Goal: Task Accomplishment & Management: Manage account settings

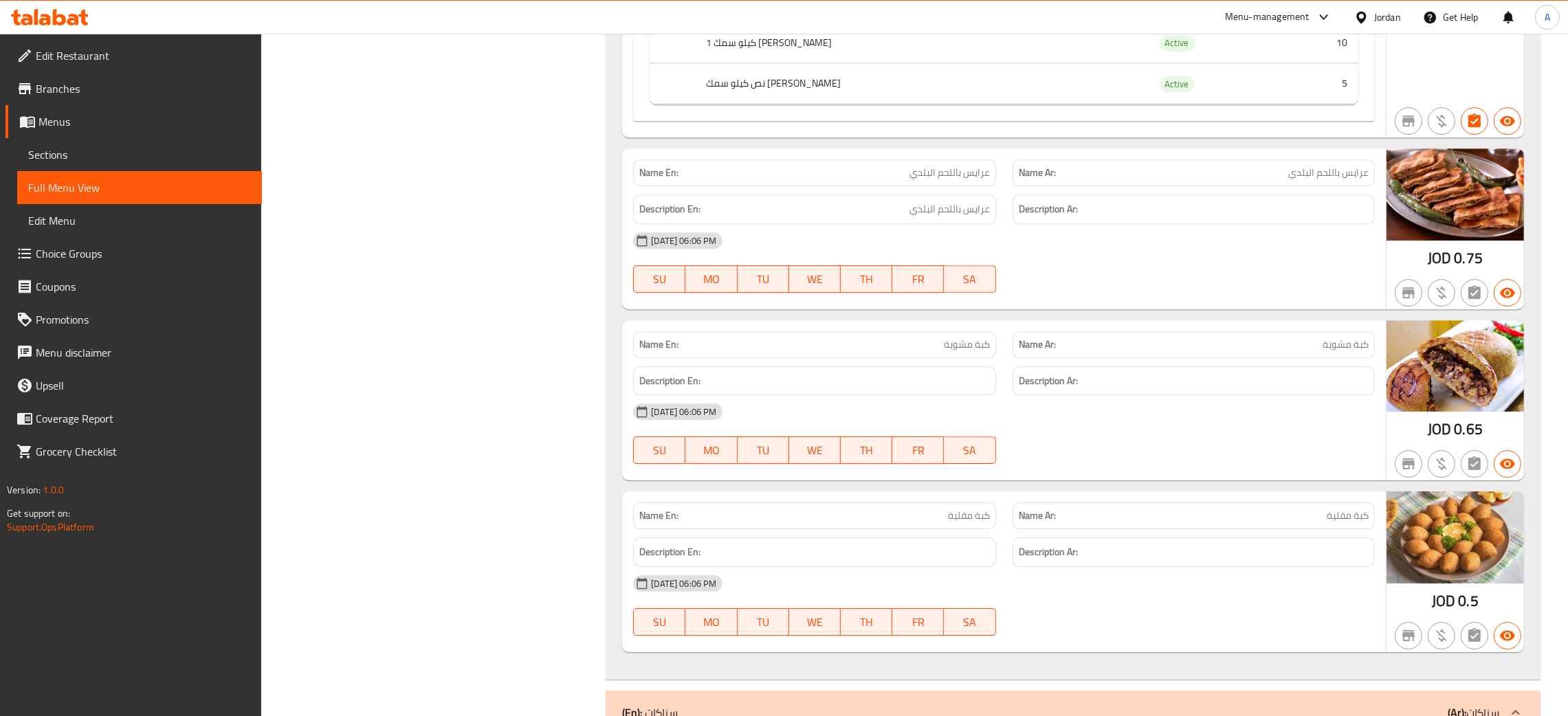
scroll to position [6413, 0]
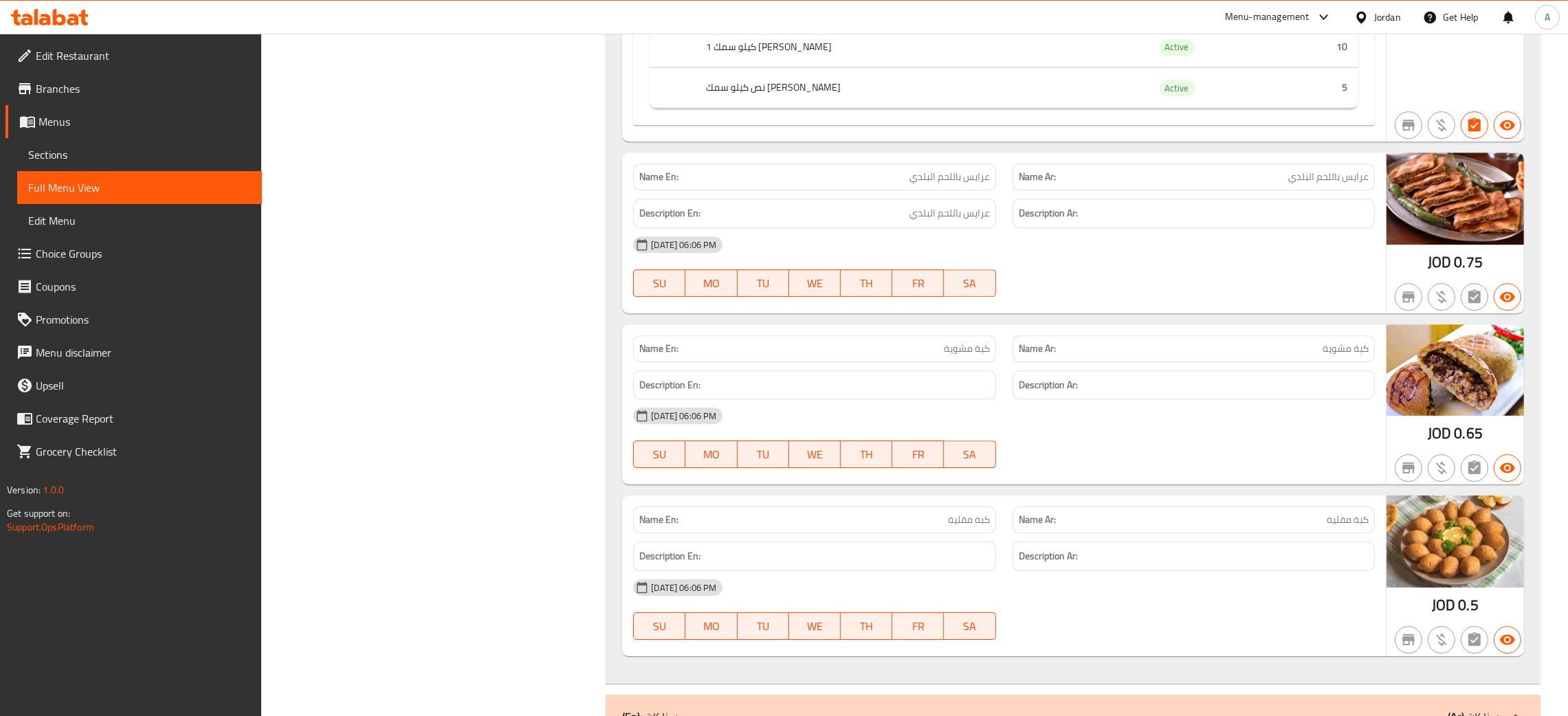
click at [1383, 12] on div "Jordan" at bounding box center [1388, 17] width 27 height 15
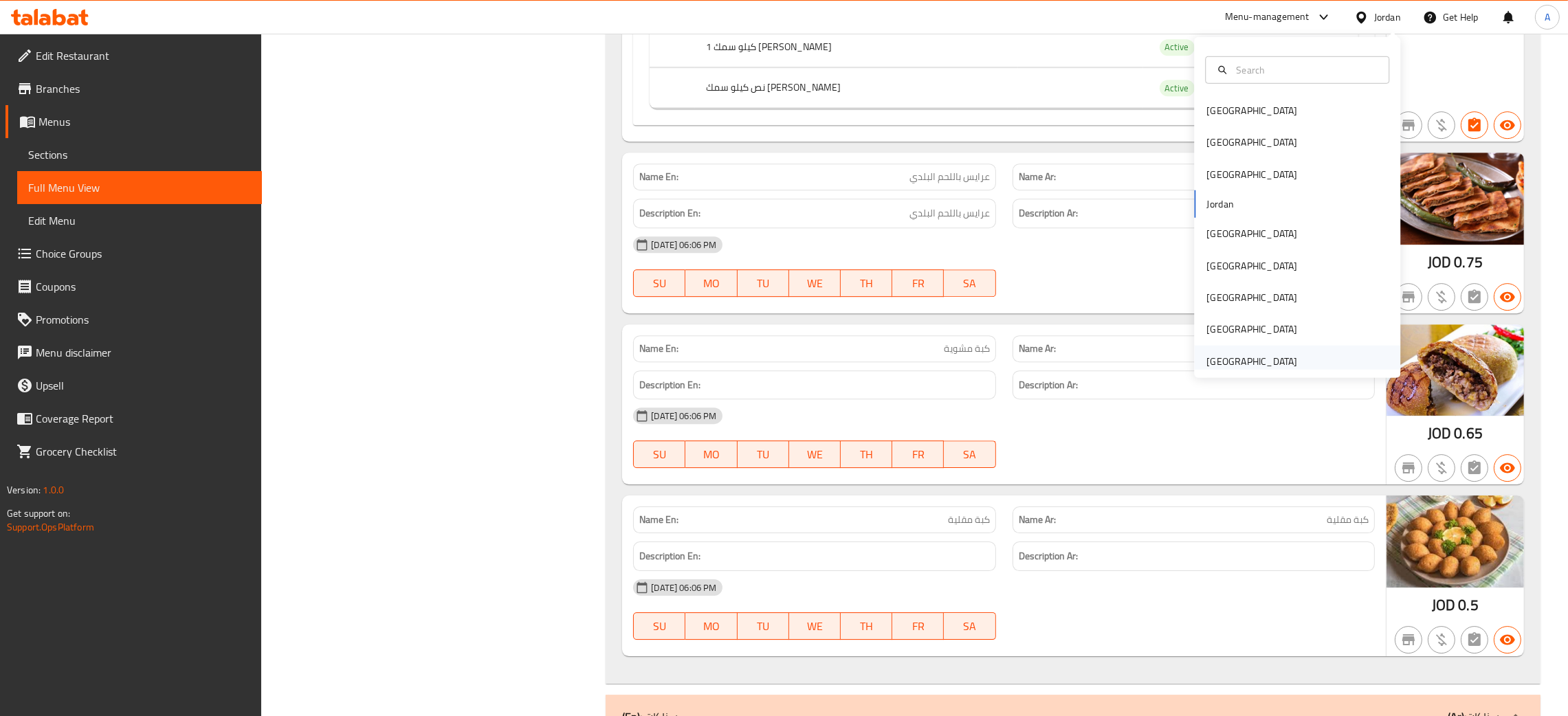
click at [1258, 367] on div "[GEOGRAPHIC_DATA]" at bounding box center [1252, 361] width 91 height 15
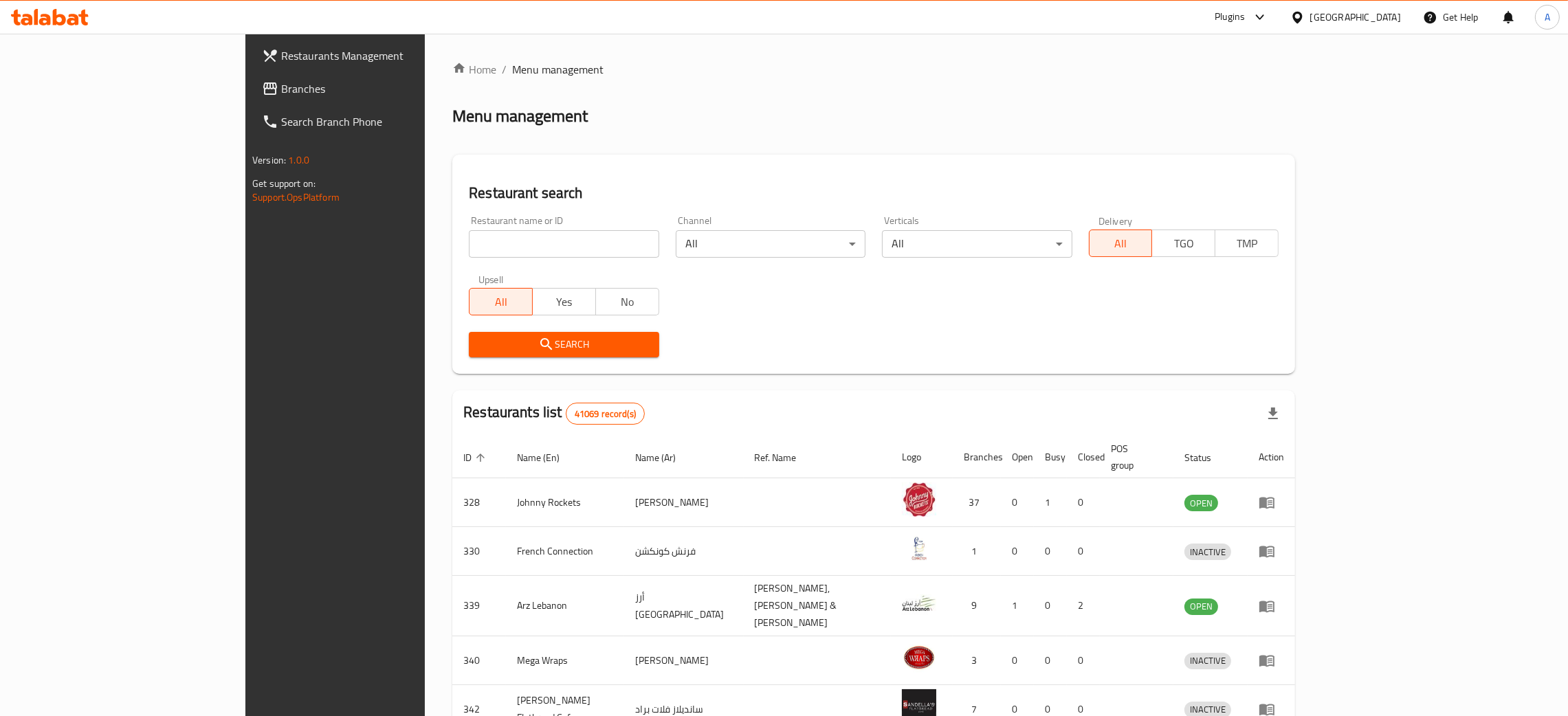
click at [472, 248] on input "search" at bounding box center [564, 243] width 190 height 27
paste input "Chettinadu Restaurant"
type input "Chettinadu Restaurant"
click button "Search" at bounding box center [564, 344] width 190 height 25
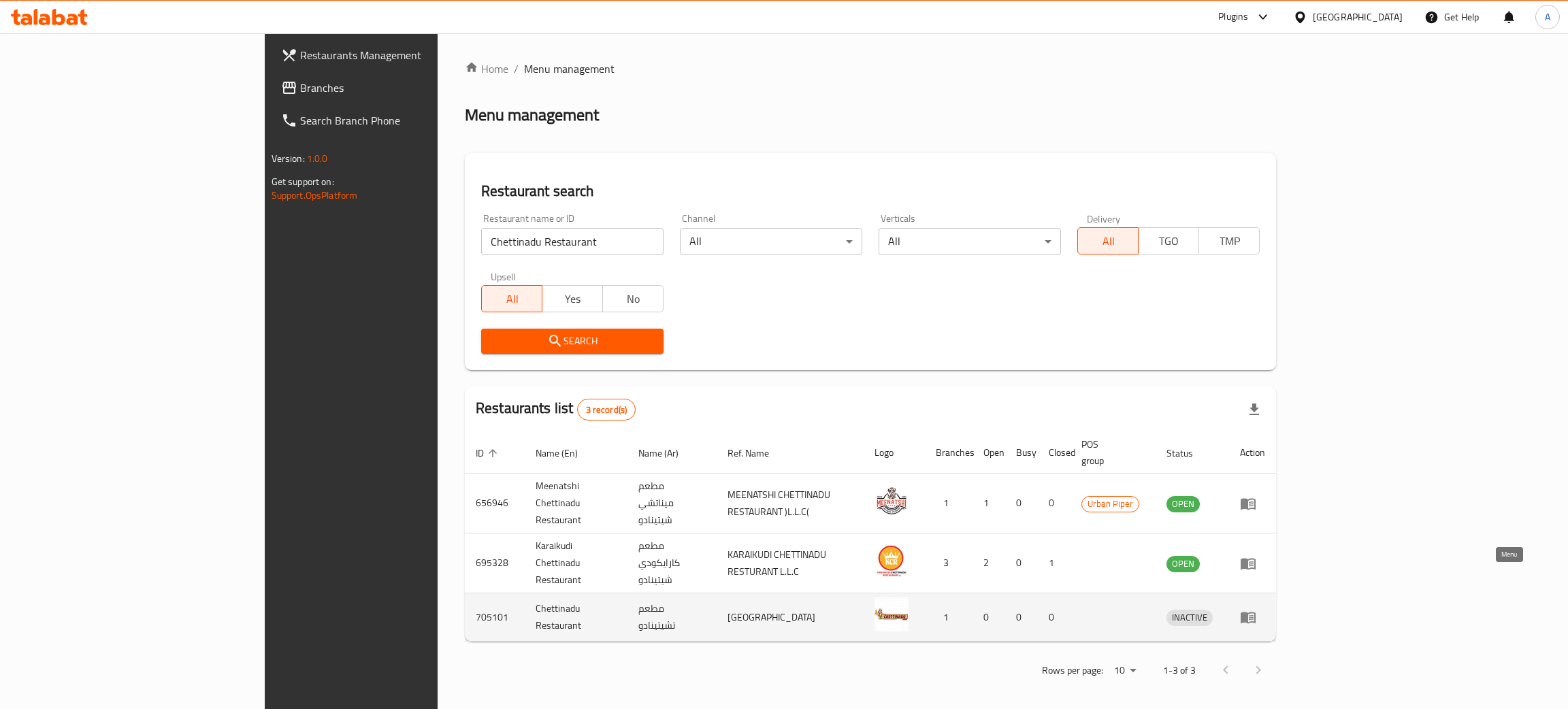
click at [1256, 612] on icon "enhanced table" at bounding box center [1248, 618] width 15 height 11
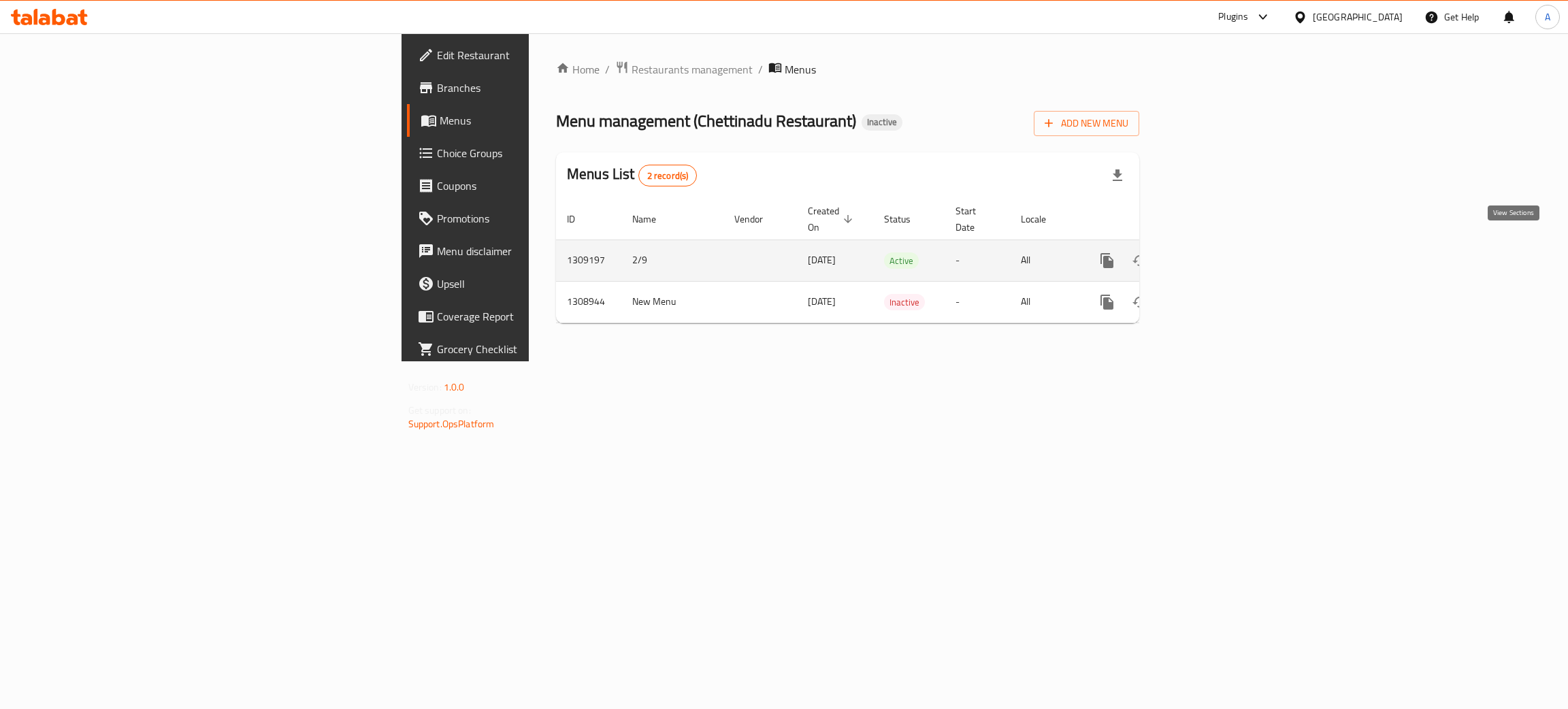
click at [1213, 253] on icon "enhanced table" at bounding box center [1206, 261] width 17 height 17
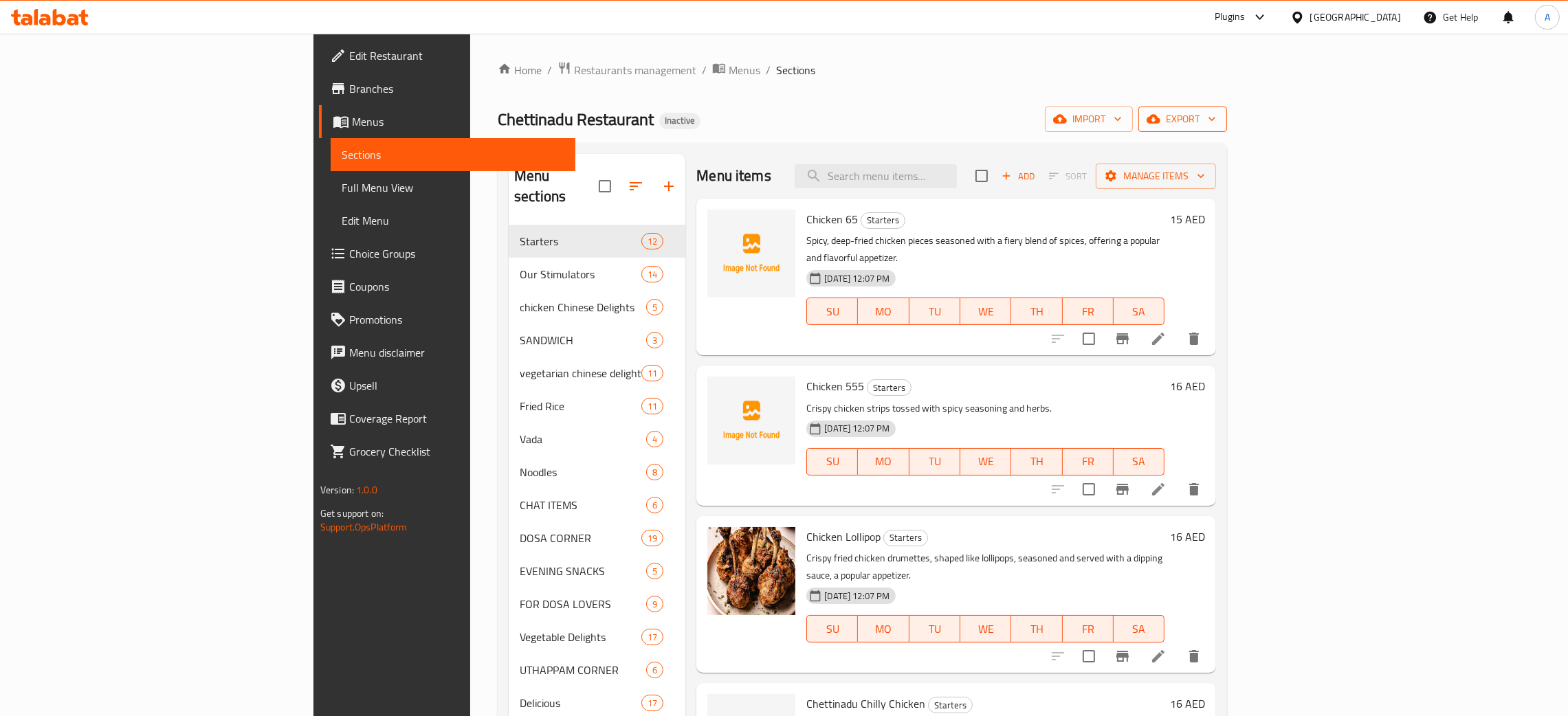
click at [1219, 117] on icon "button" at bounding box center [1211, 118] width 14 height 14
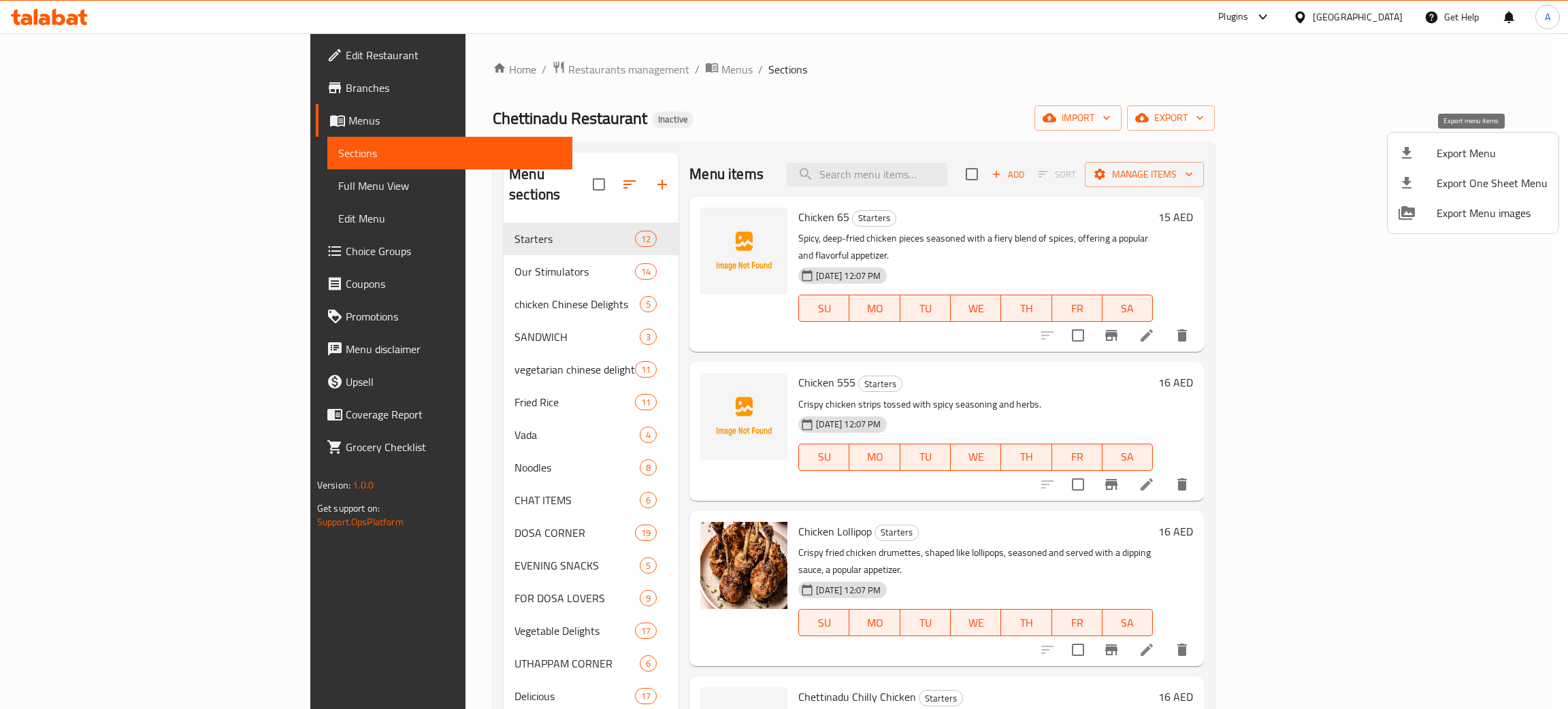
click at [1447, 154] on span "Export Menu" at bounding box center [1492, 153] width 111 height 17
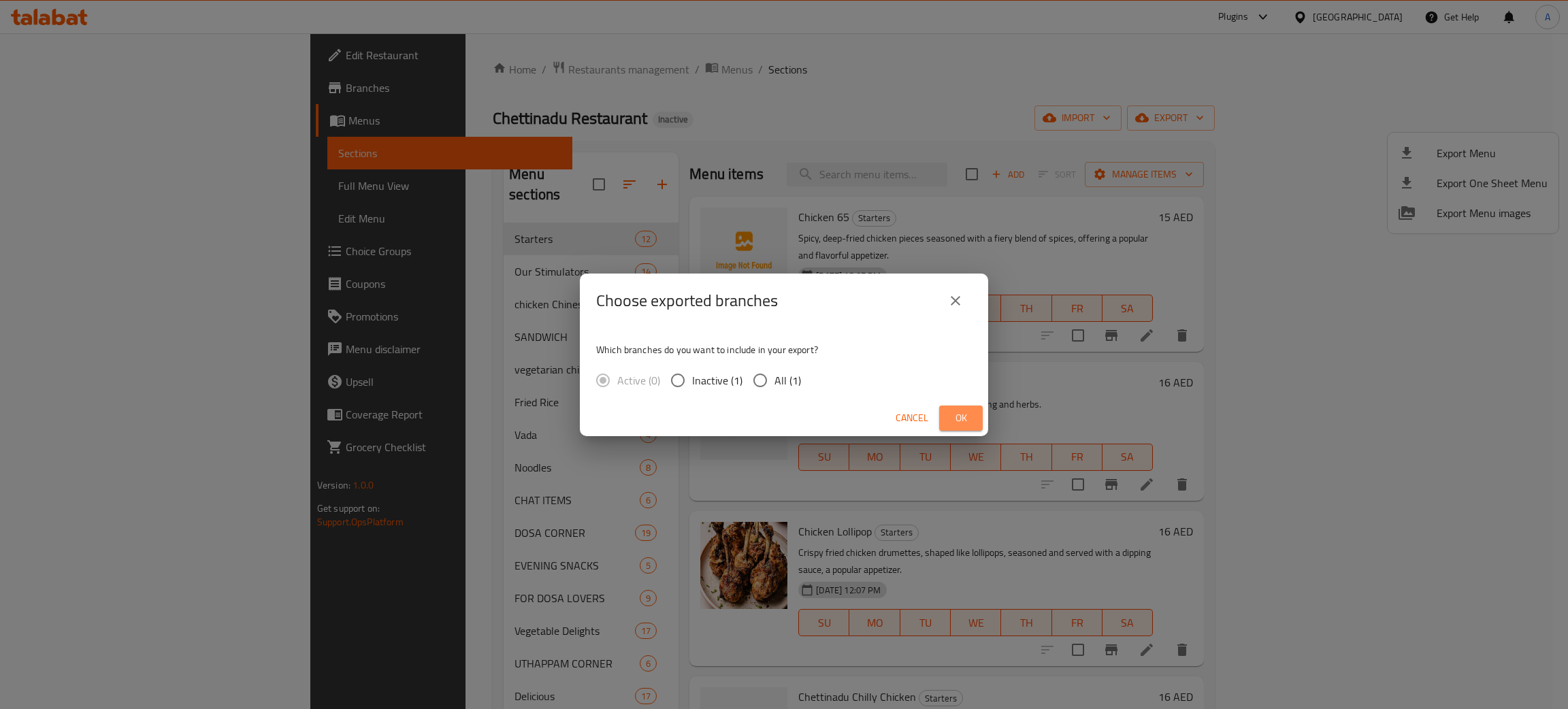
click at [966, 412] on span "Ok" at bounding box center [960, 418] width 21 height 17
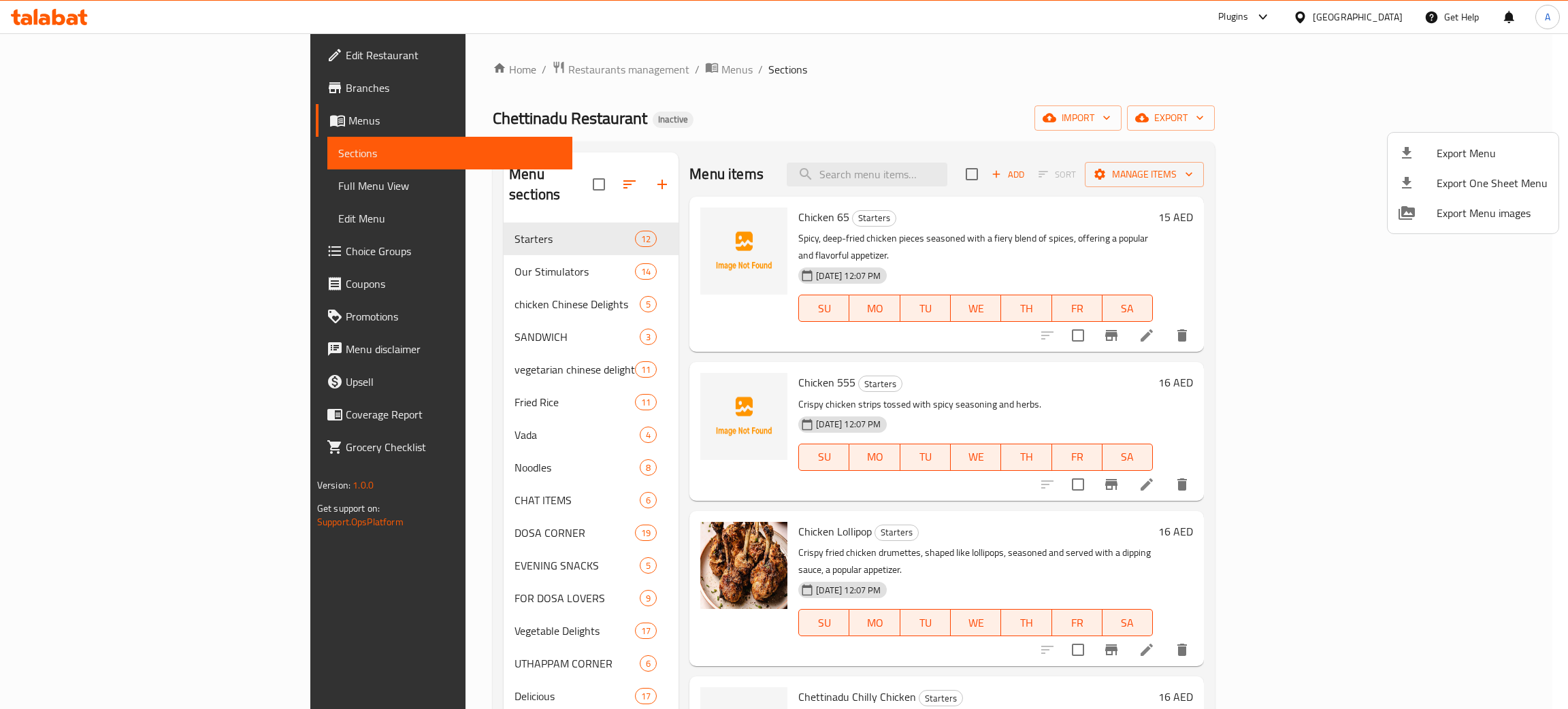
click at [1345, 17] on div at bounding box center [784, 354] width 1568 height 709
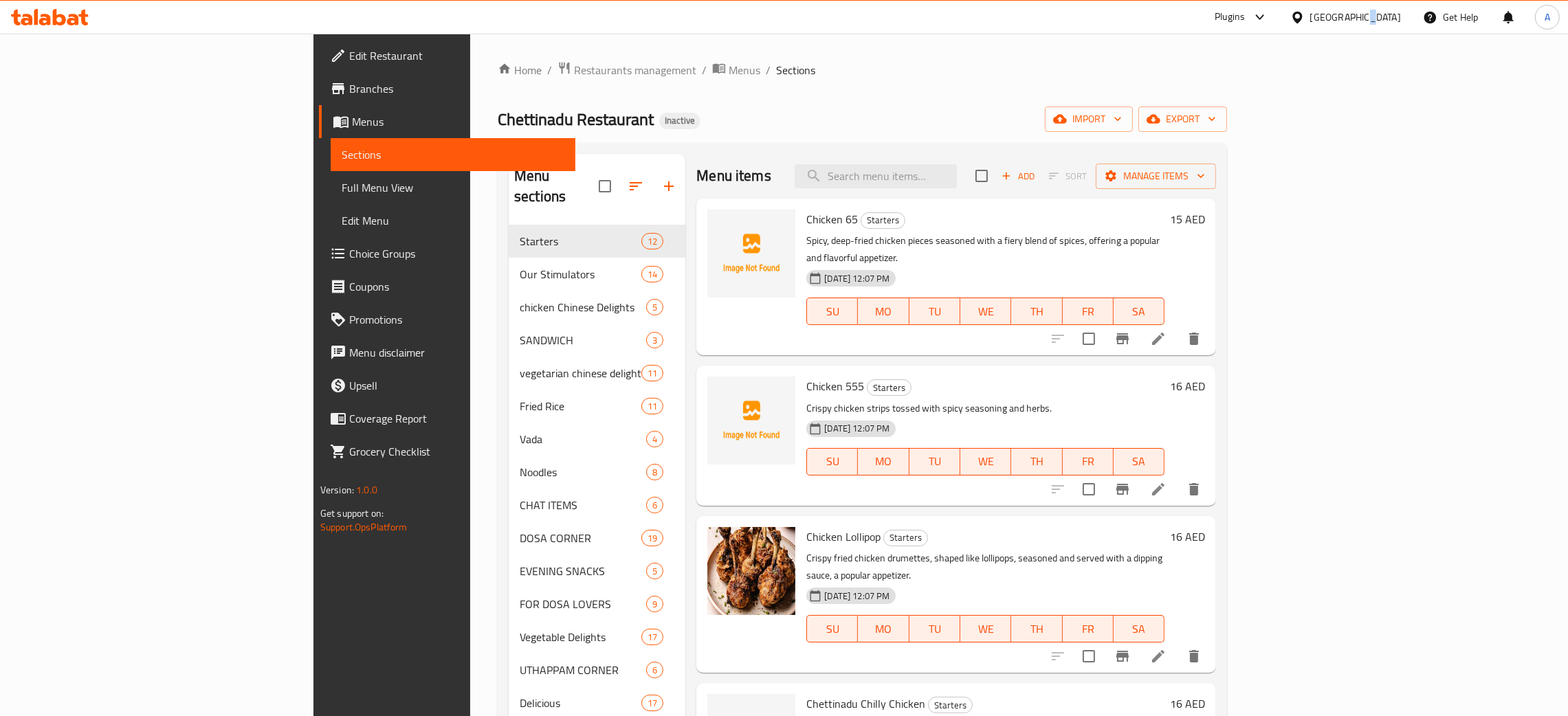
click at [1359, 17] on div "[GEOGRAPHIC_DATA]" at bounding box center [1355, 17] width 91 height 15
click at [1222, 263] on div "[GEOGRAPHIC_DATA]" at bounding box center [1252, 269] width 113 height 32
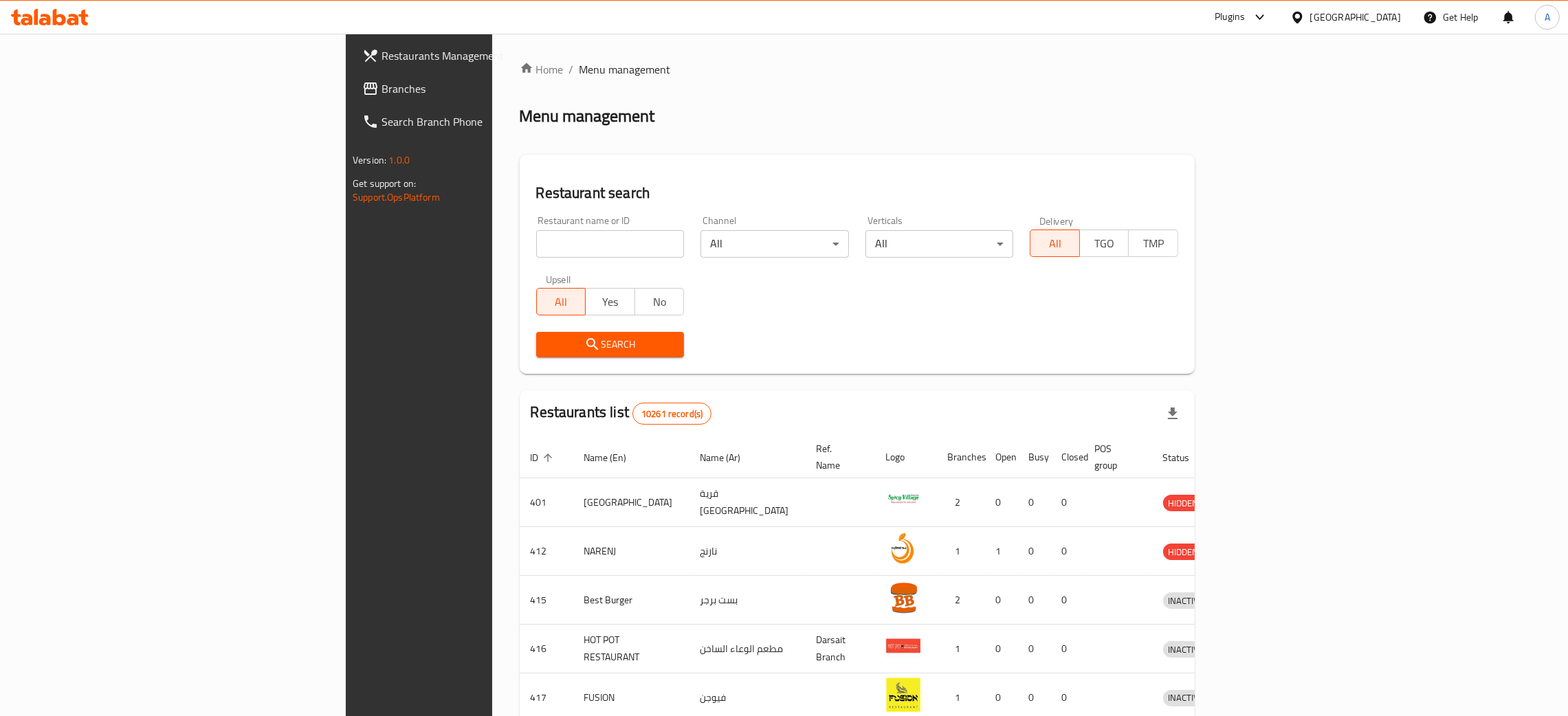
click at [536, 239] on input "search" at bounding box center [610, 243] width 148 height 27
paste input "FALAFEL [GEOGRAPHIC_DATA]"
type input "FALAFEL [GEOGRAPHIC_DATA]"
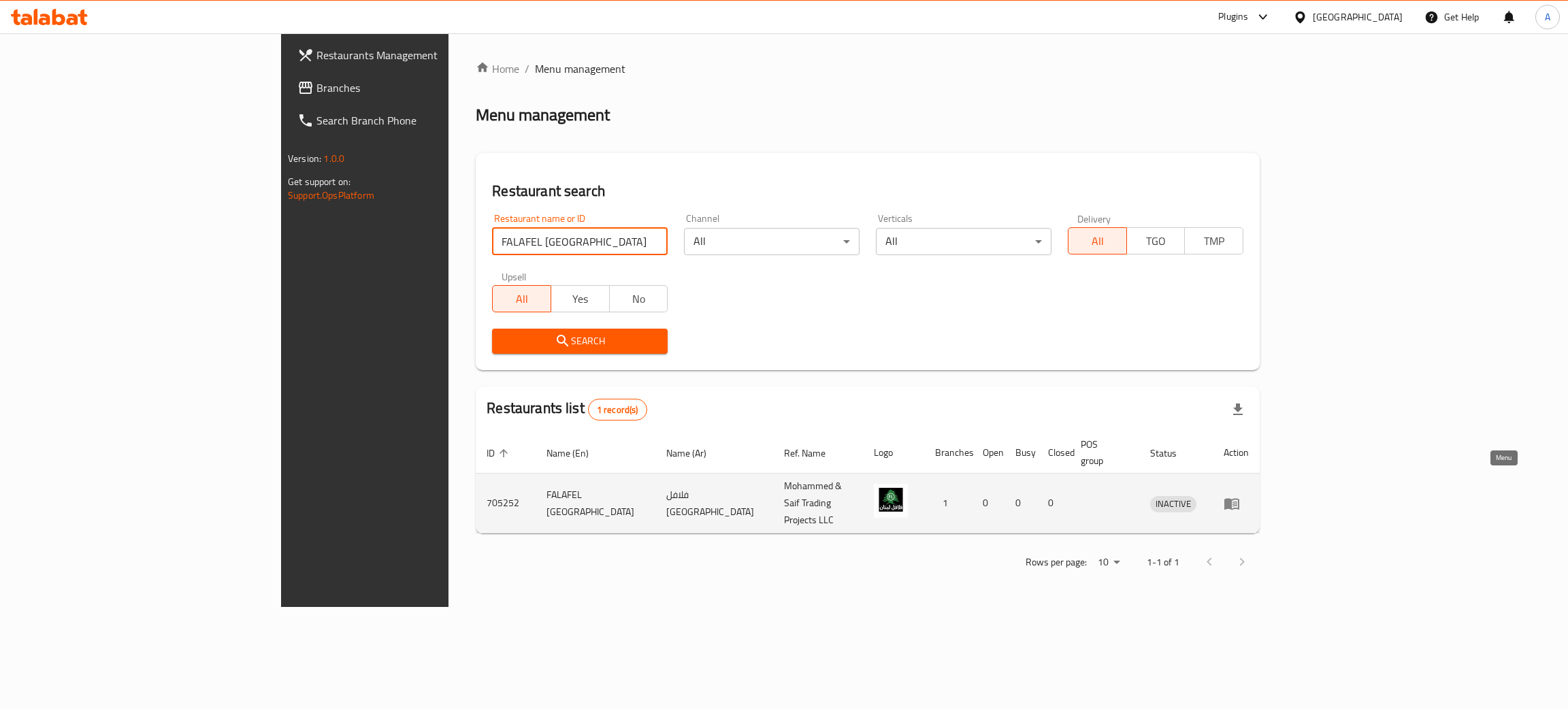
click at [1239, 498] on icon "enhanced table" at bounding box center [1232, 504] width 15 height 11
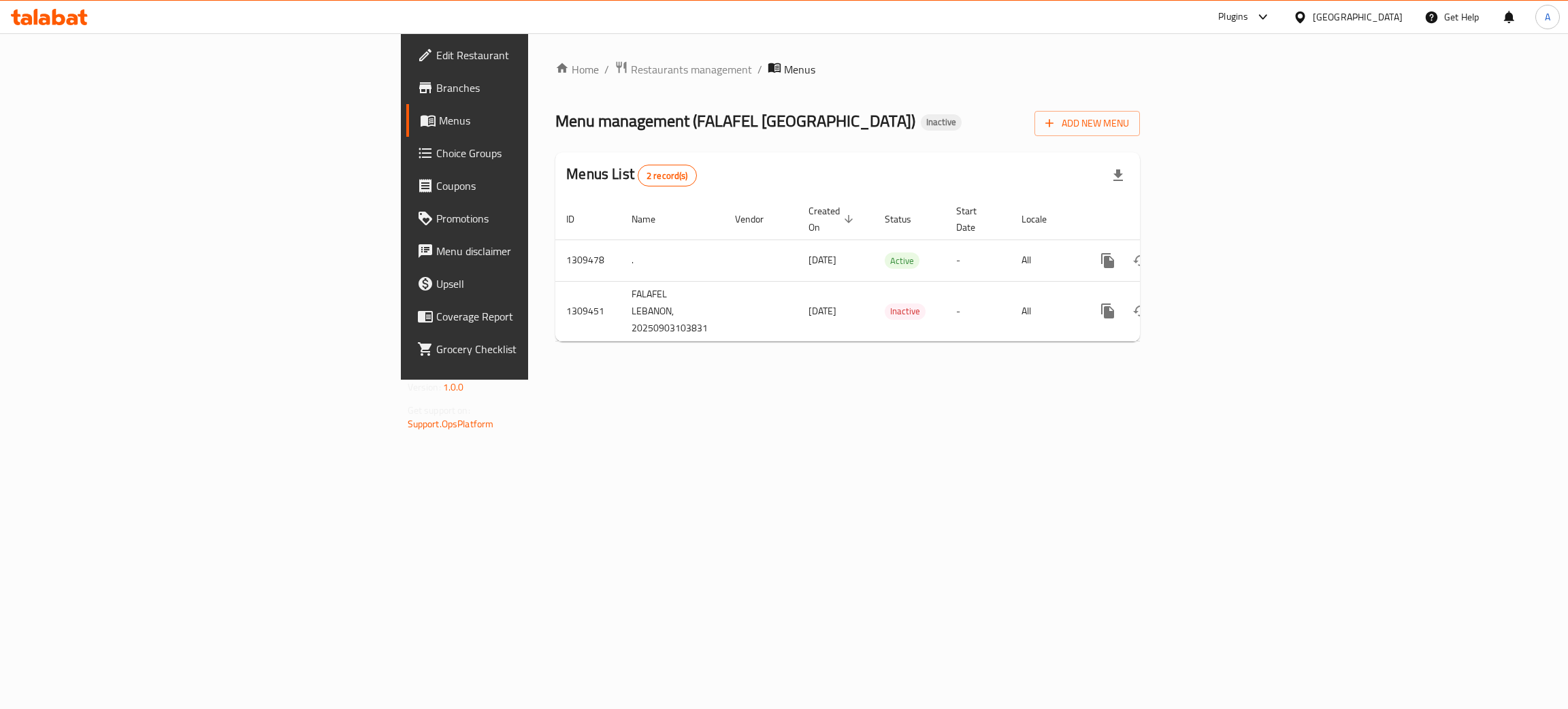
click at [437, 60] on span "Edit Restaurant" at bounding box center [544, 56] width 216 height 17
click at [1214, 251] on icon "enhanced table" at bounding box center [1206, 259] width 17 height 17
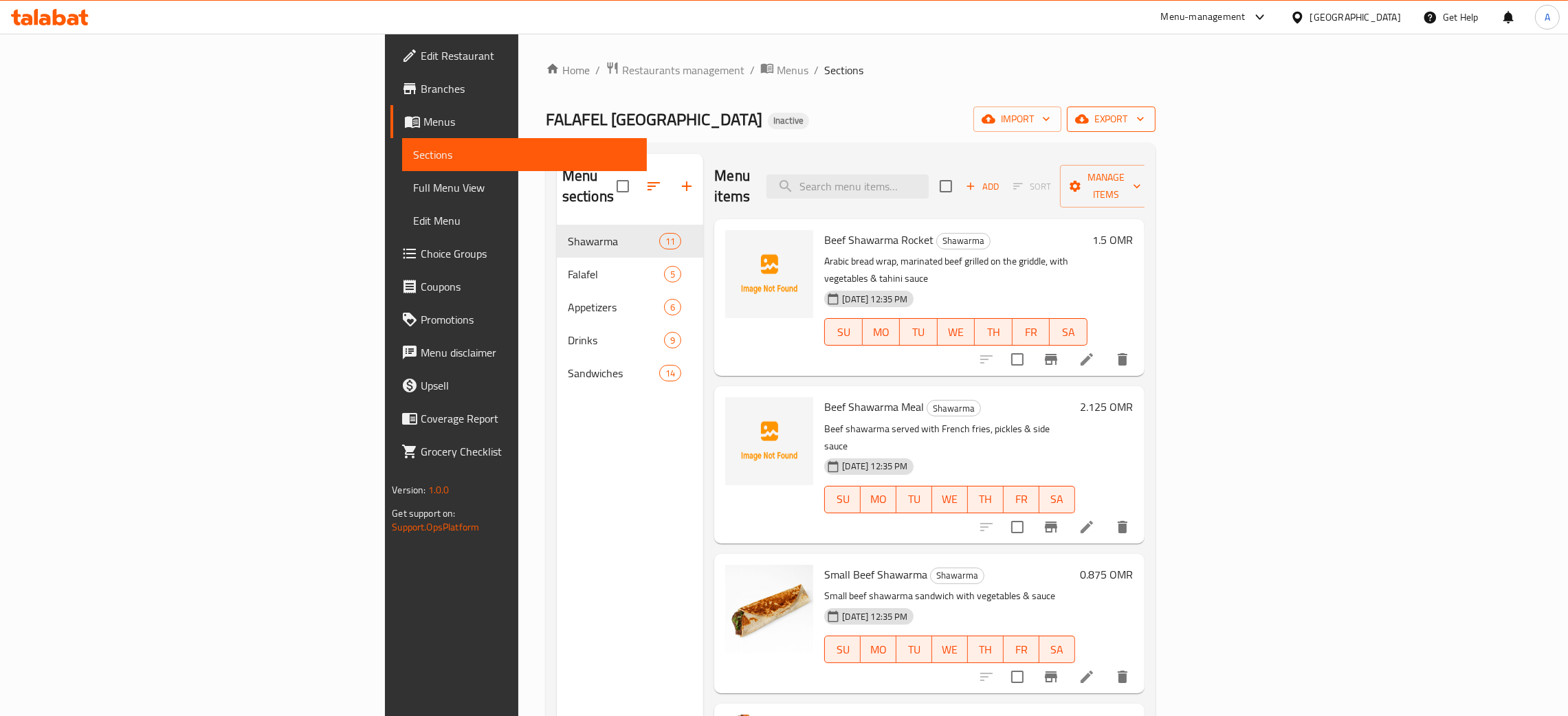
click at [1148, 114] on icon "button" at bounding box center [1140, 118] width 14 height 14
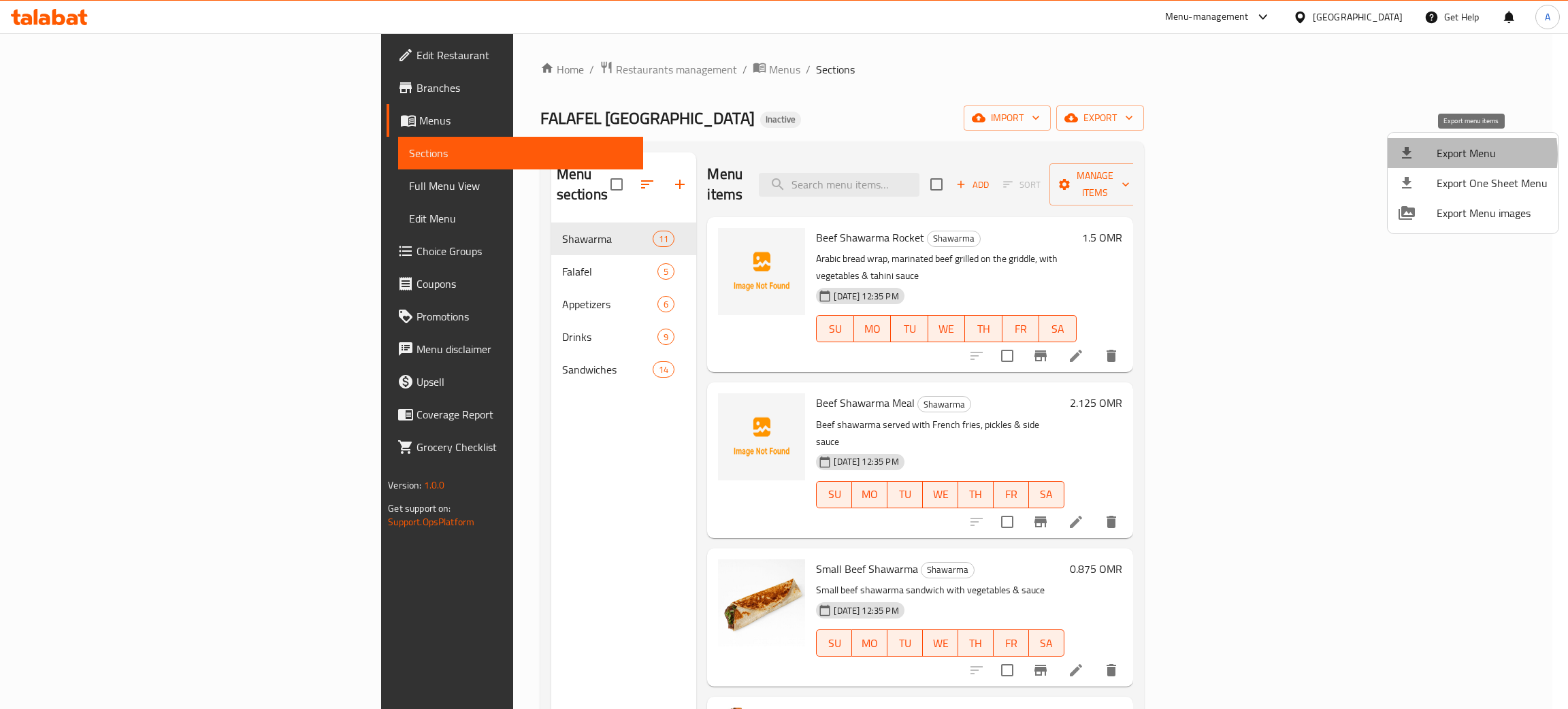
click at [1450, 154] on span "Export Menu" at bounding box center [1492, 153] width 111 height 17
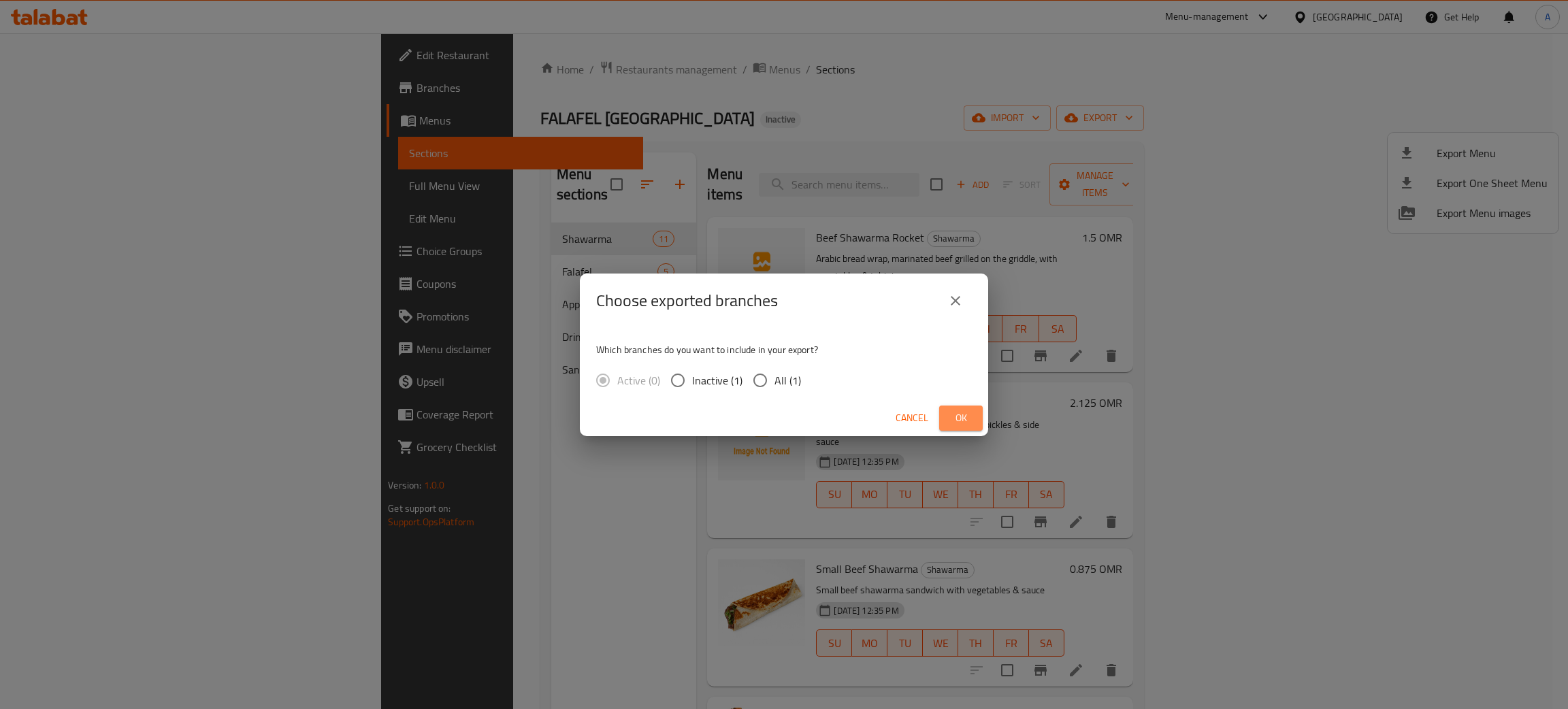
click at [973, 421] on button "Ok" at bounding box center [960, 418] width 44 height 25
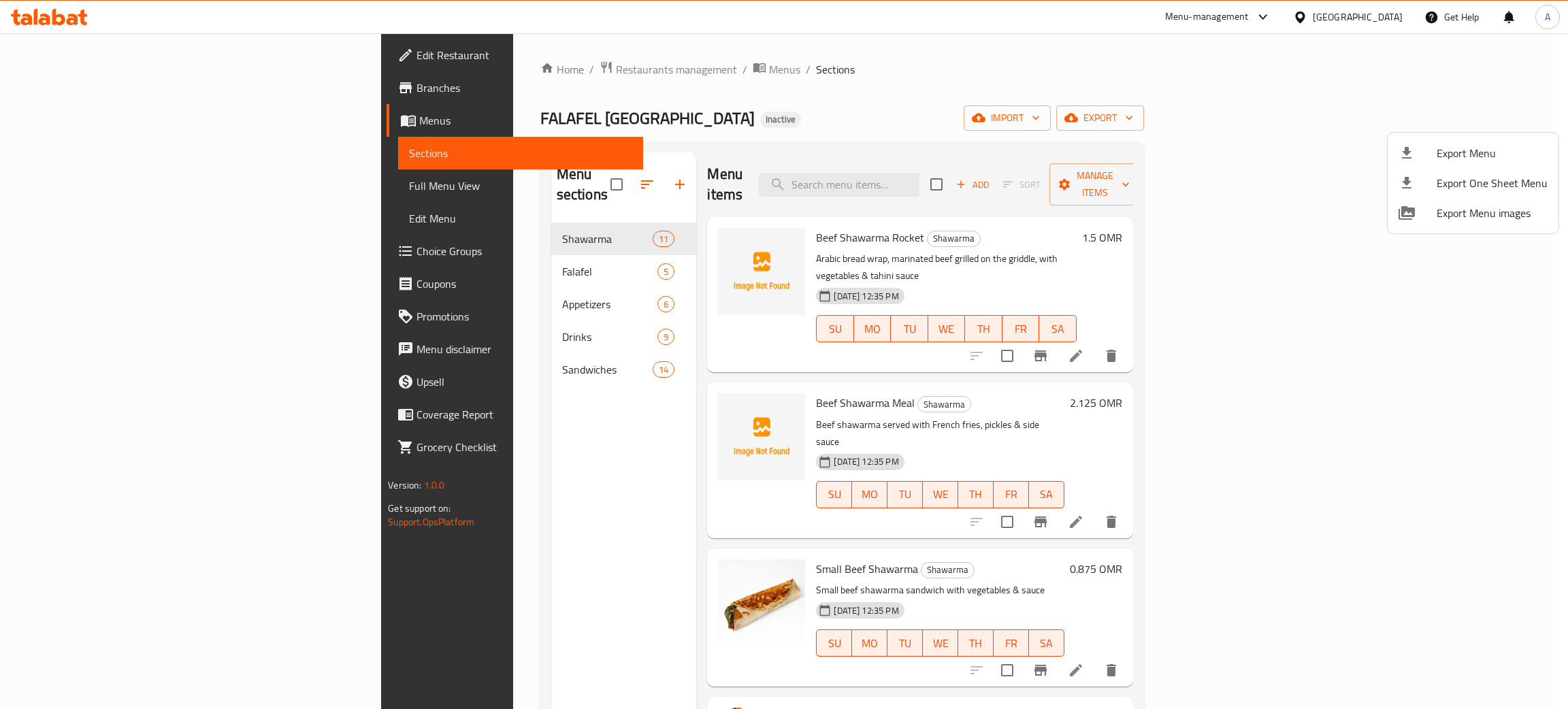
click at [399, 349] on div at bounding box center [784, 354] width 1568 height 709
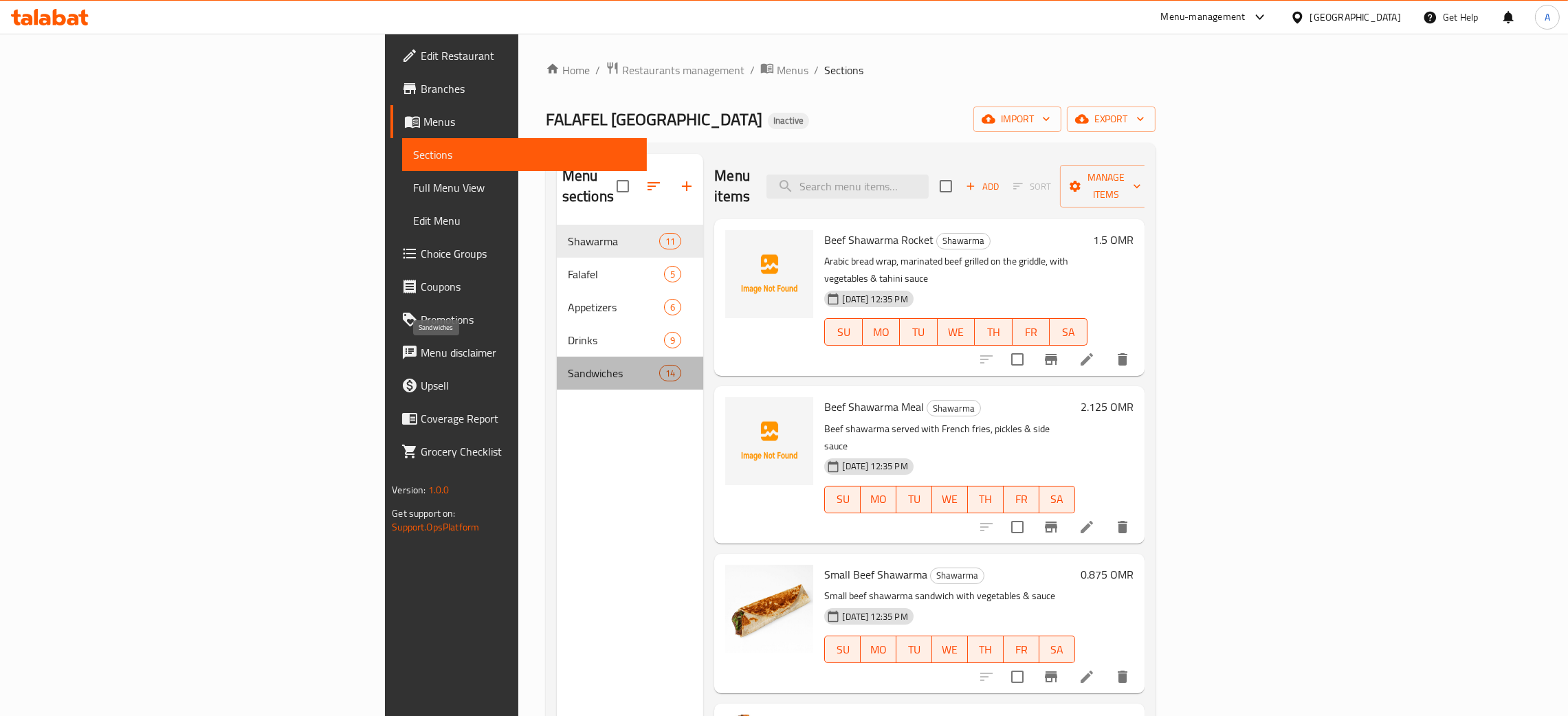
click at [568, 365] on span "Sandwiches" at bounding box center [613, 373] width 91 height 17
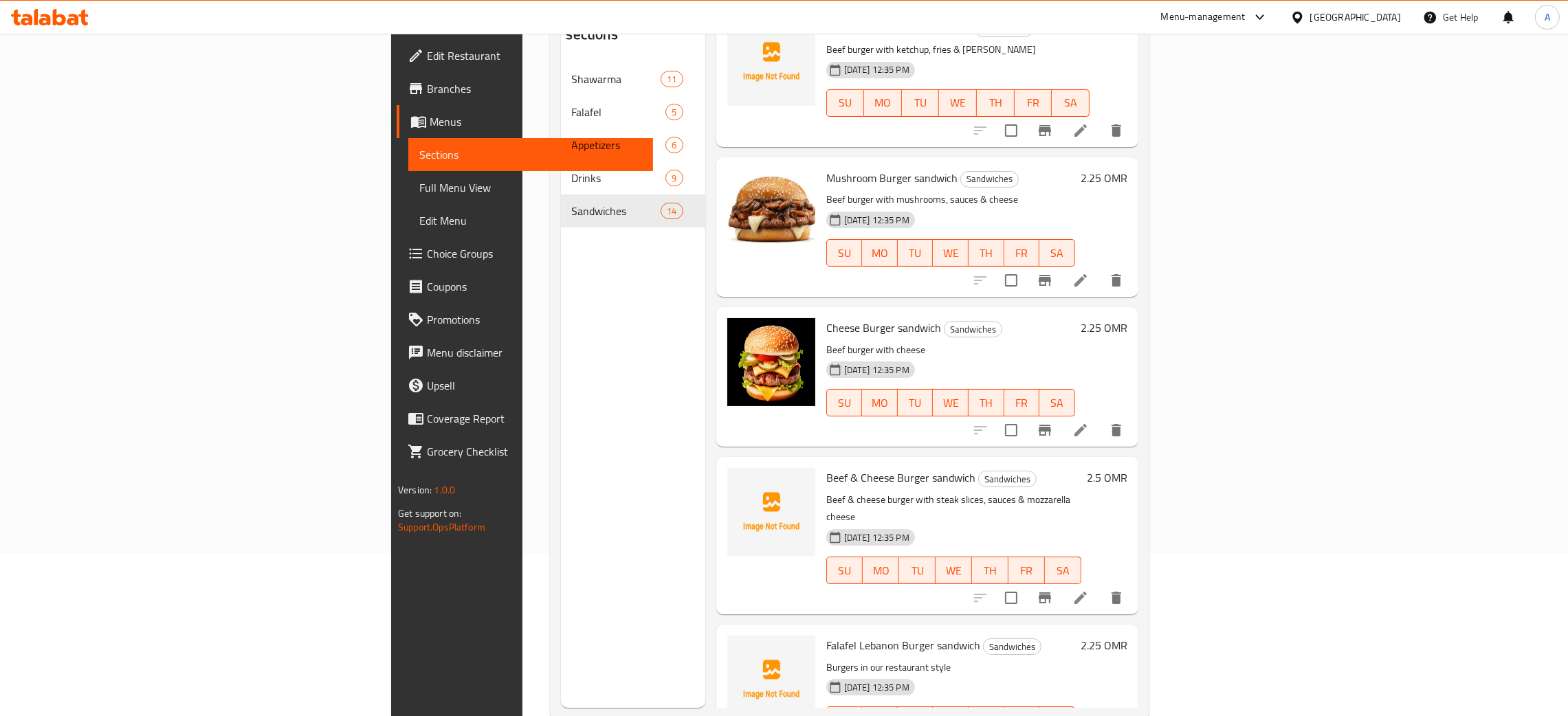
scroll to position [194, 0]
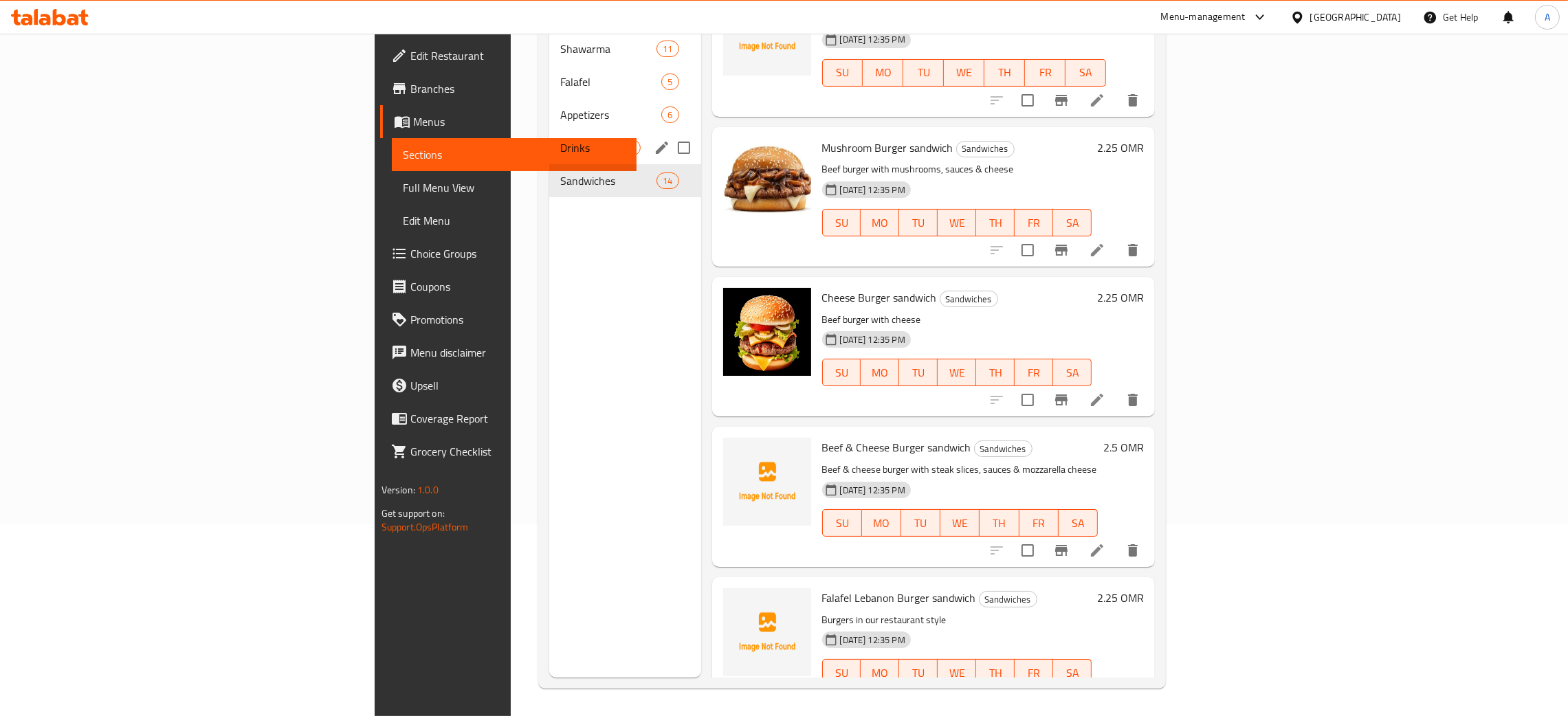
click at [560, 140] on span "Drinks" at bounding box center [591, 148] width 63 height 17
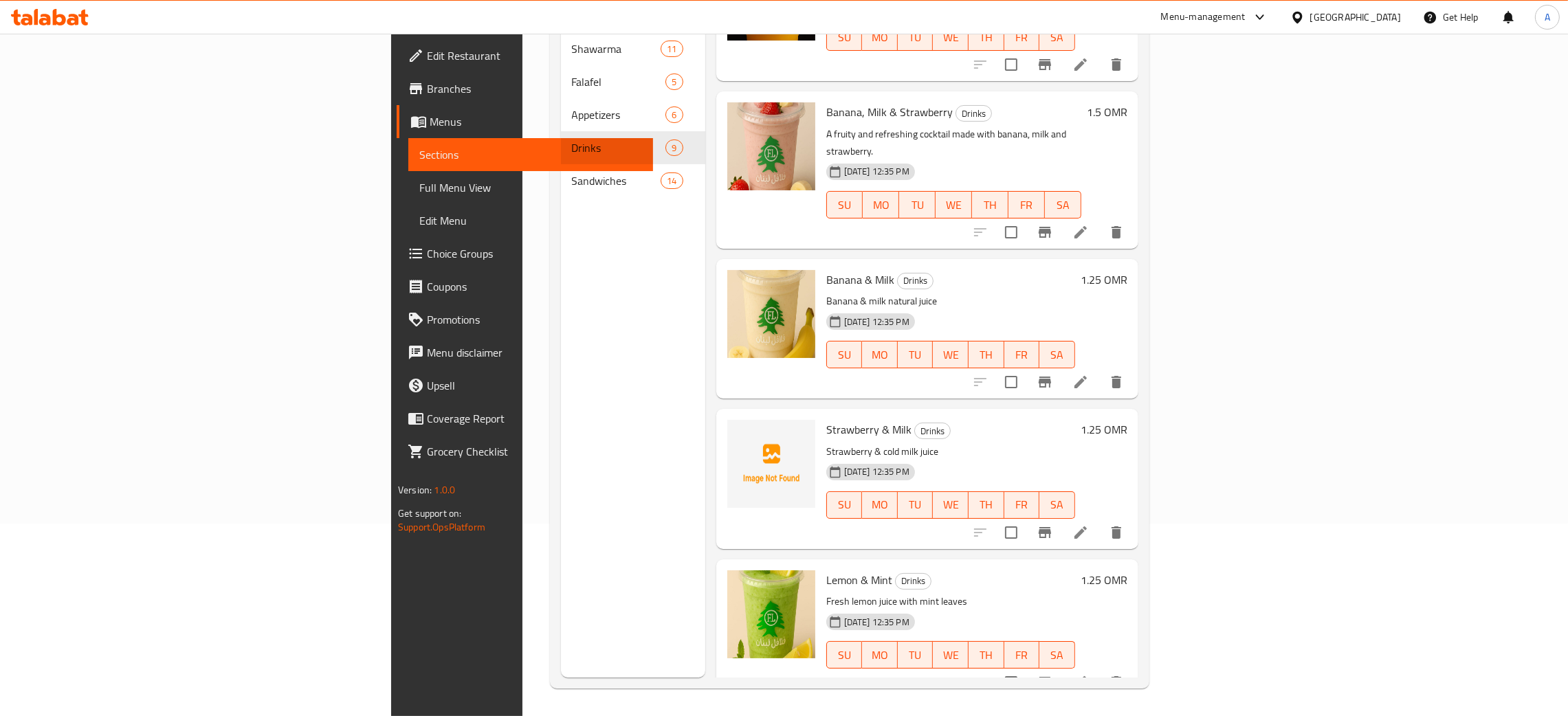
scroll to position [206, 0]
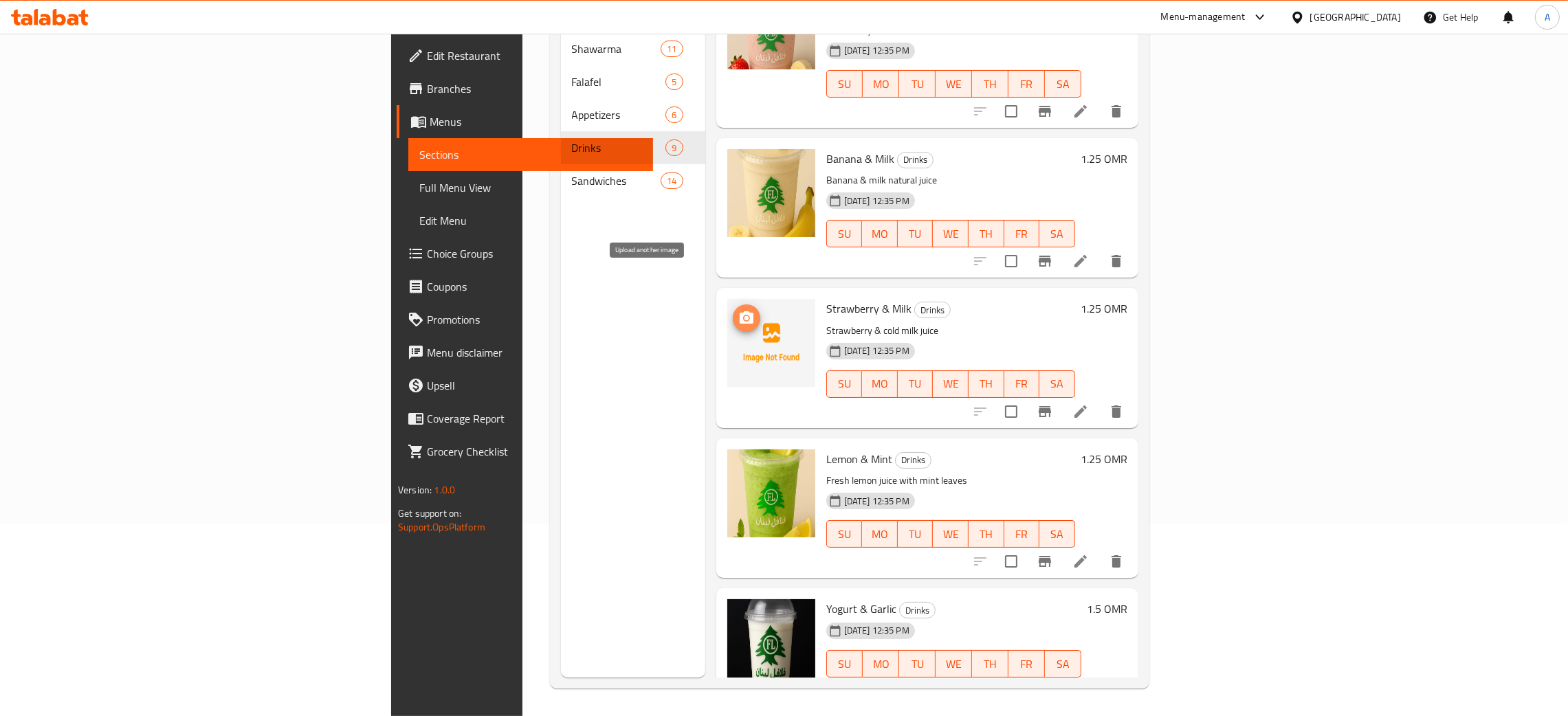
click at [738, 310] on icon "upload picture" at bounding box center [747, 318] width 17 height 17
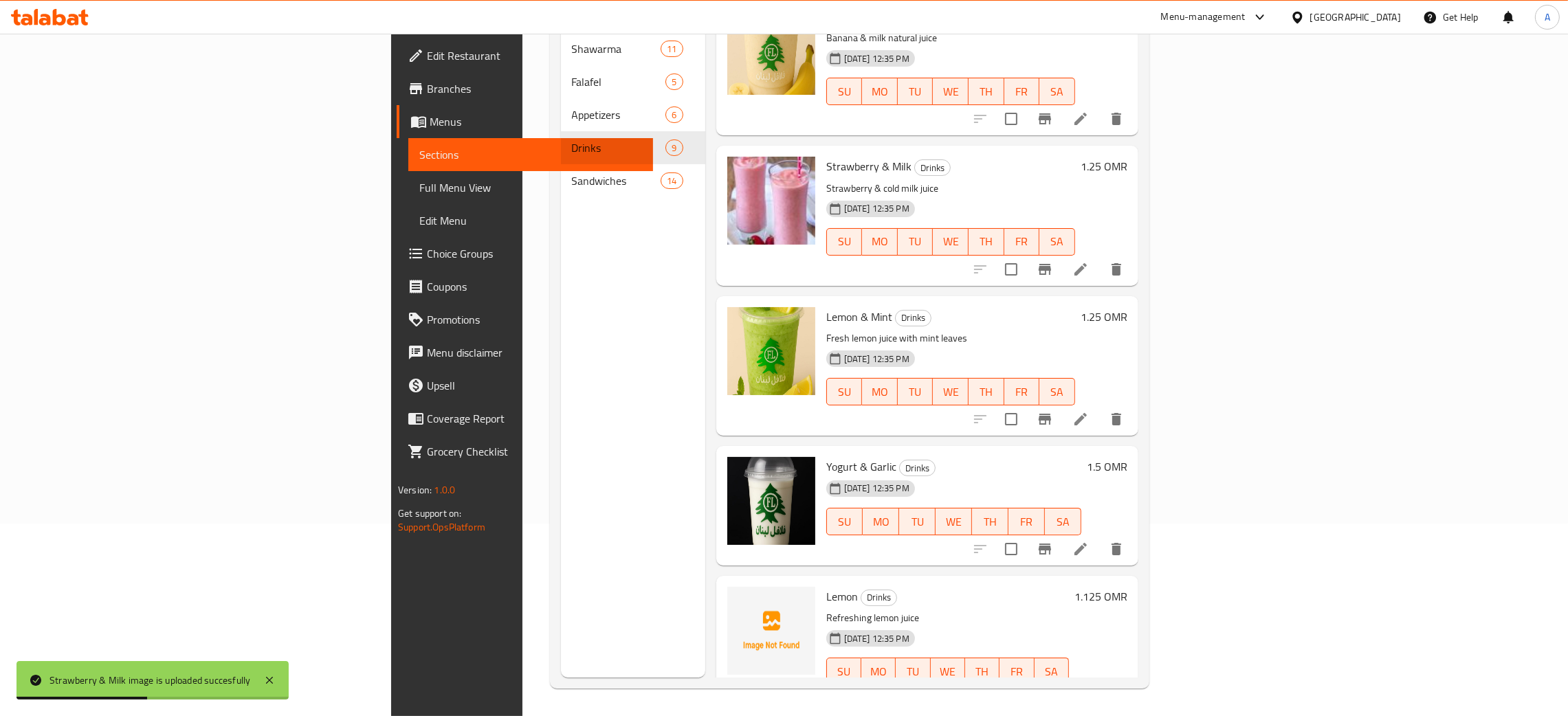
scroll to position [618, 0]
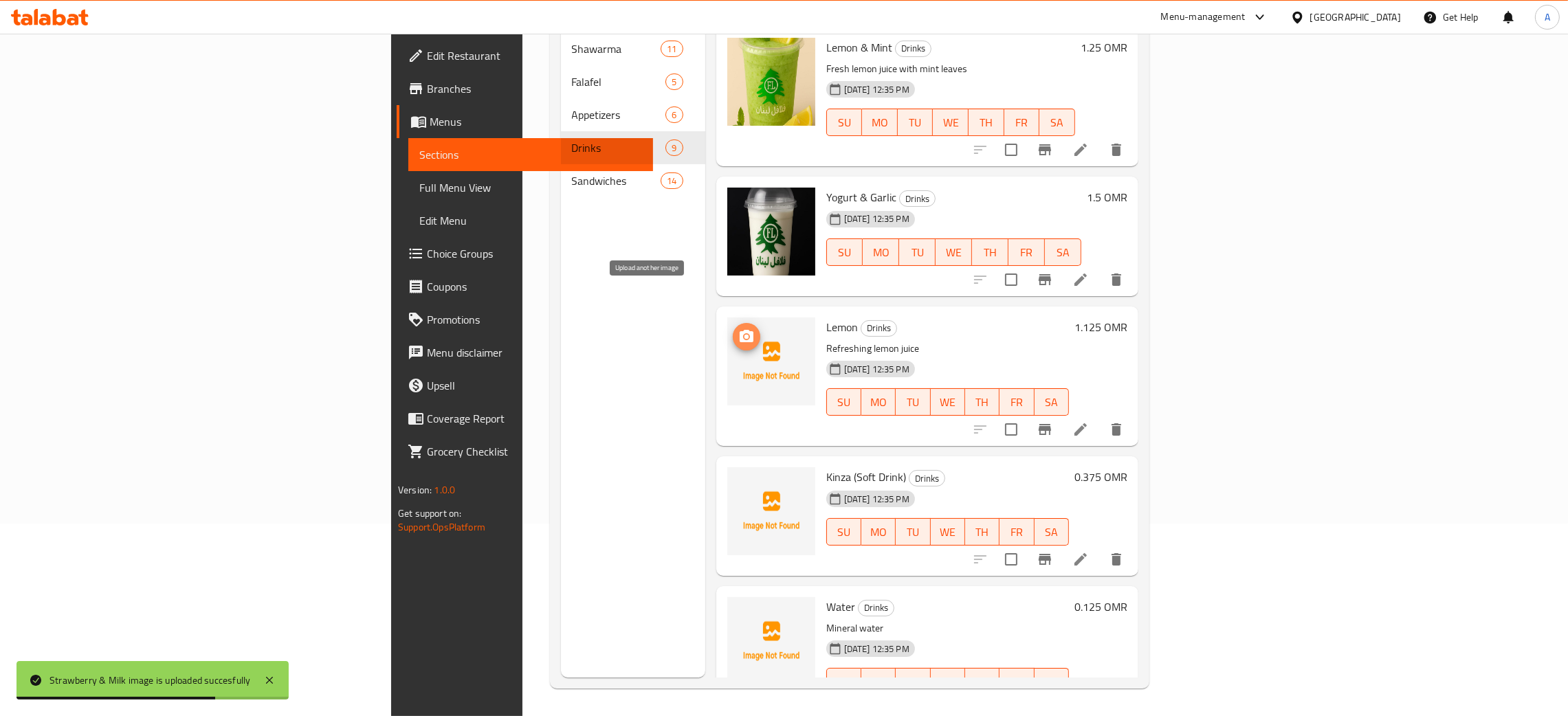
click at [733, 323] on button "upload picture" at bounding box center [746, 336] width 27 height 27
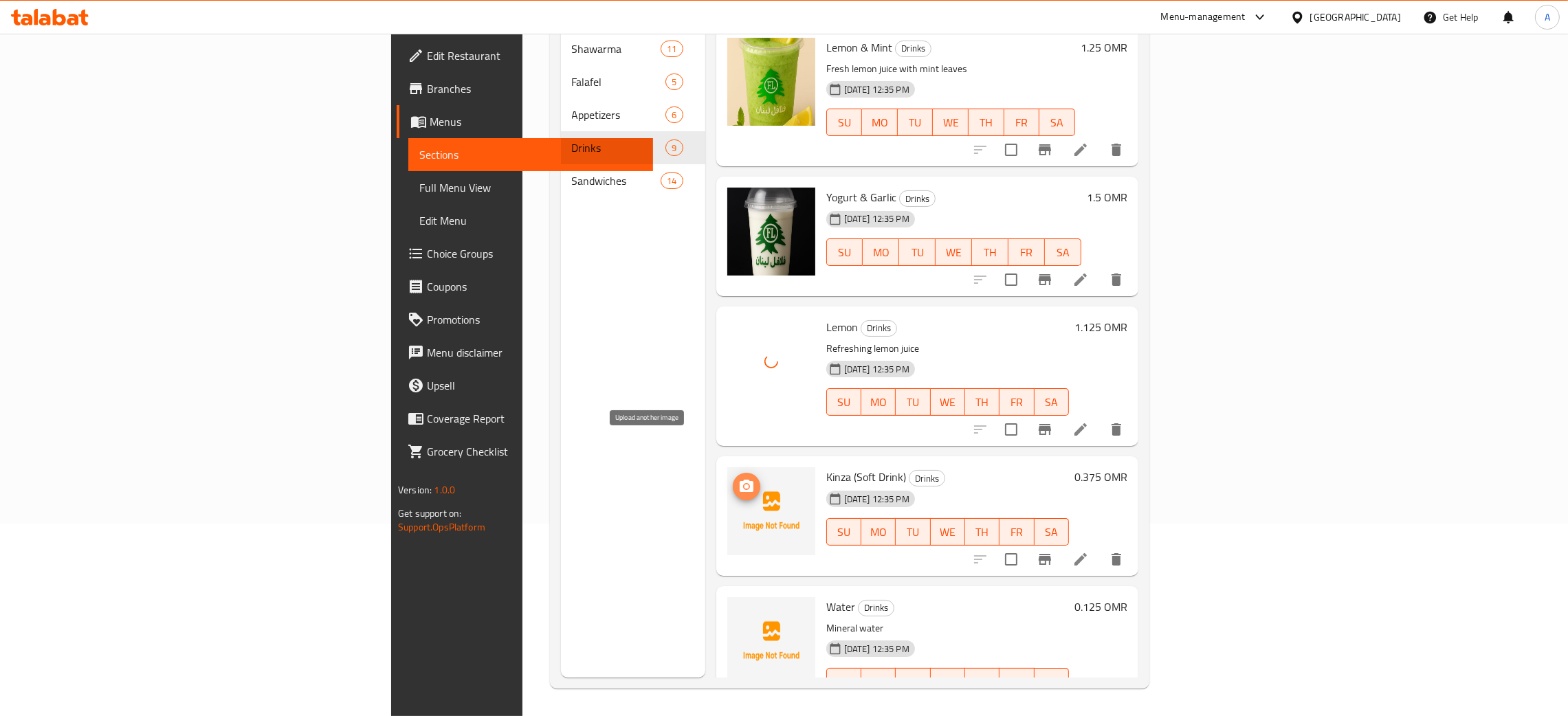
click at [739, 480] on icon "upload picture" at bounding box center [746, 485] width 14 height 12
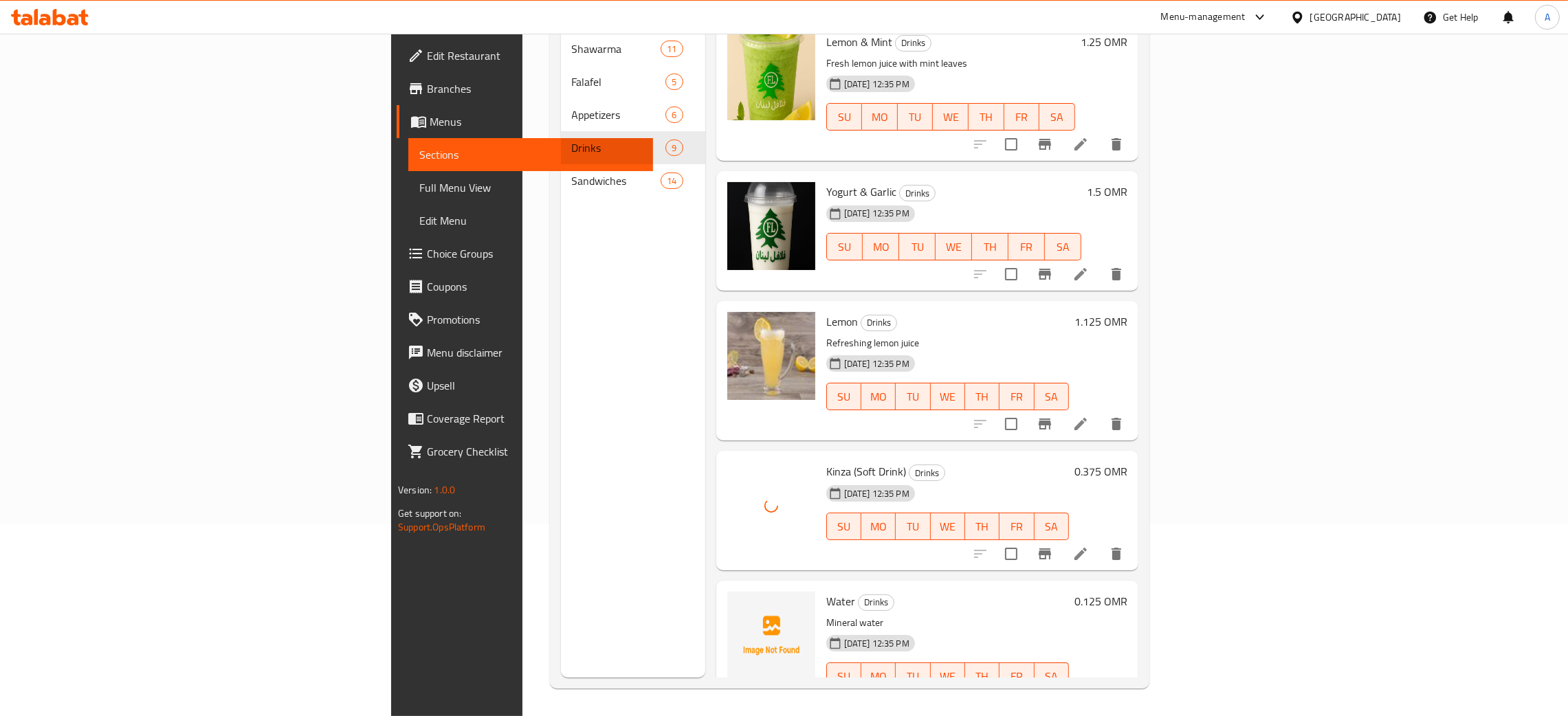
scroll to position [628, 0]
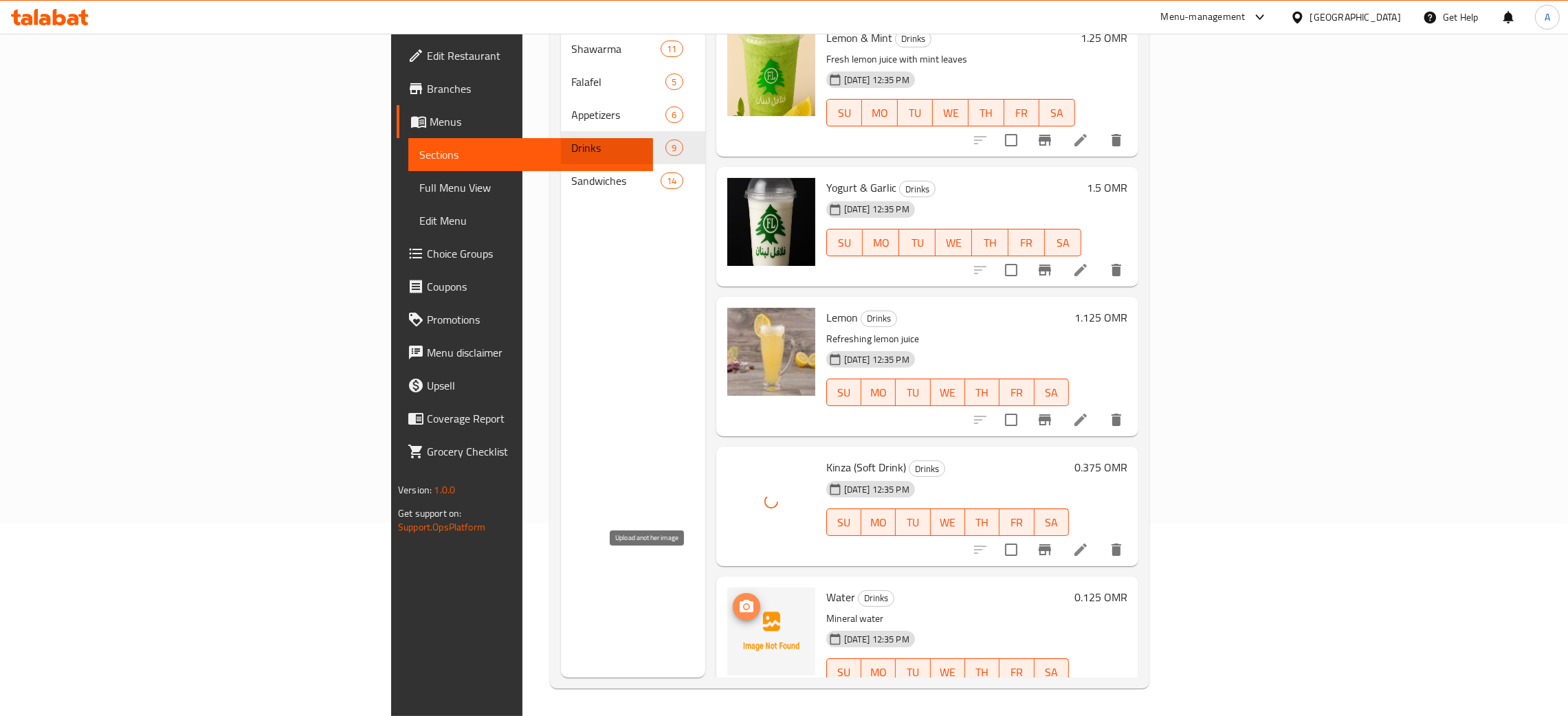
click at [738, 599] on icon "upload picture" at bounding box center [747, 607] width 17 height 17
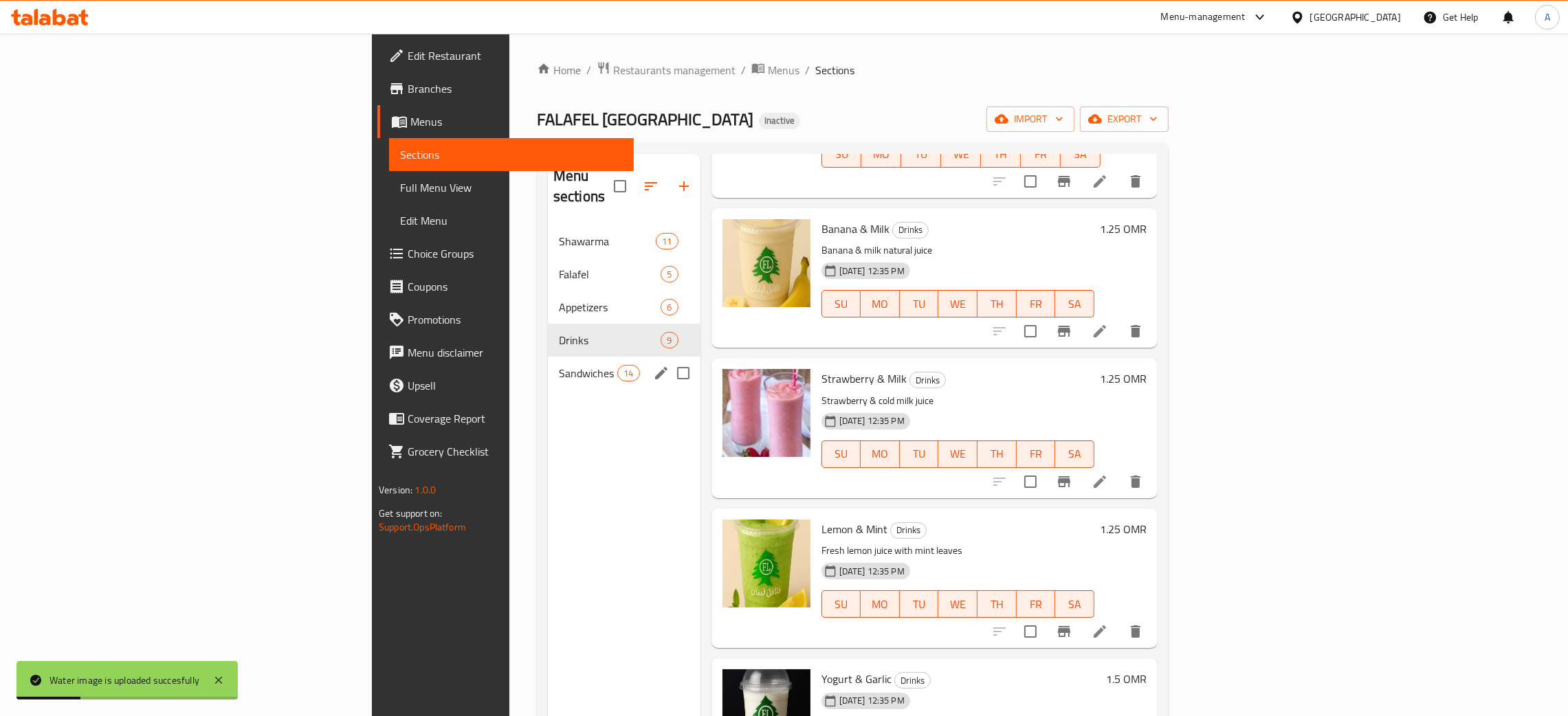
scroll to position [318, 0]
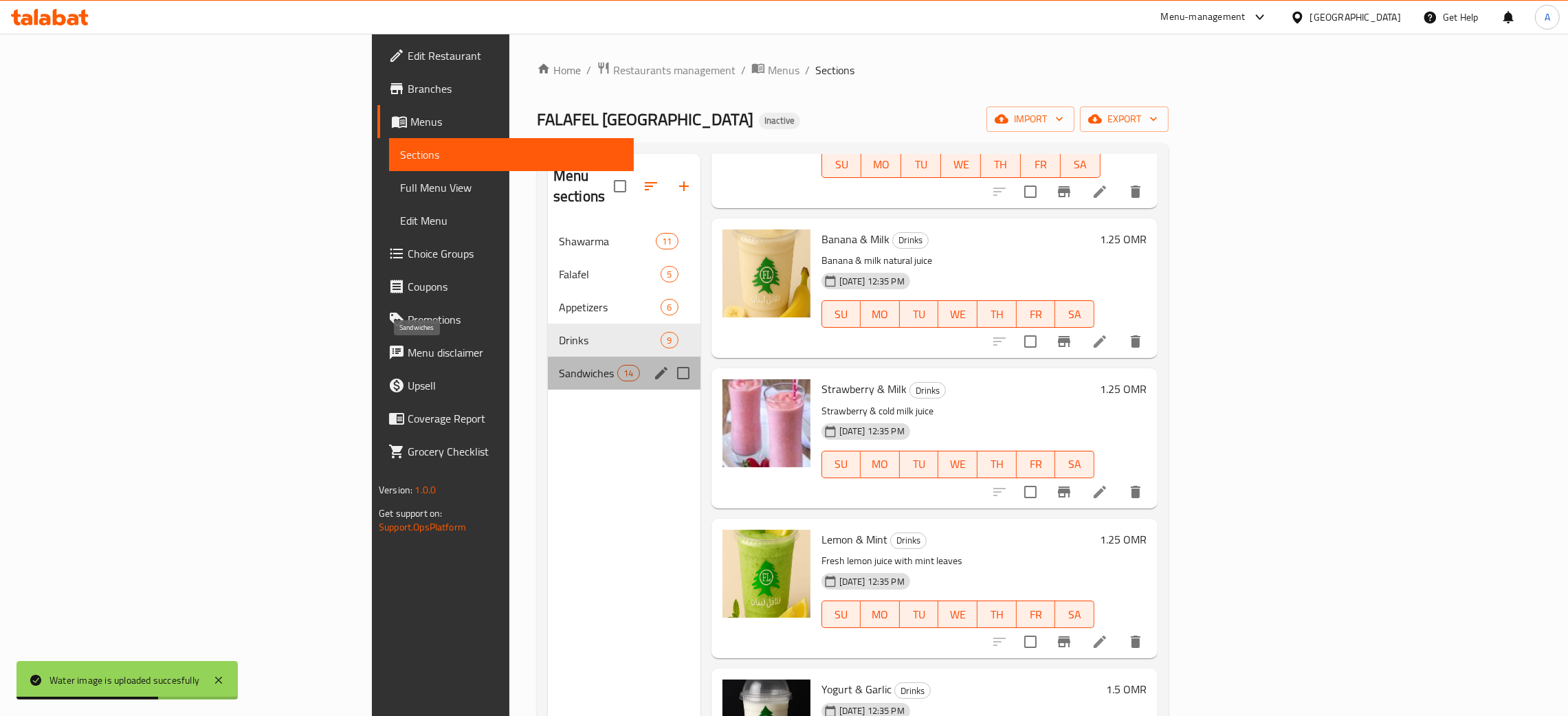
click at [559, 365] on span "Sandwiches" at bounding box center [588, 373] width 58 height 17
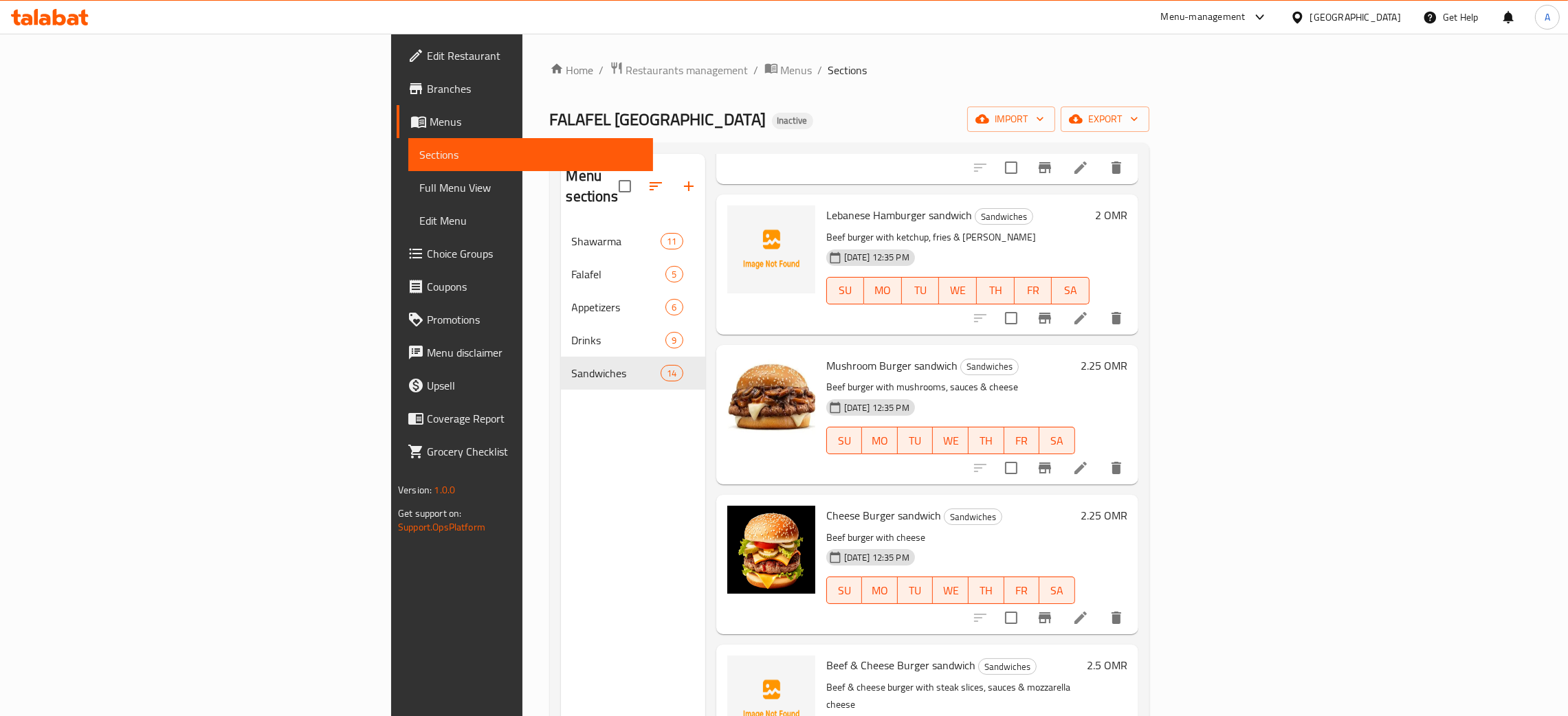
scroll to position [1419, 0]
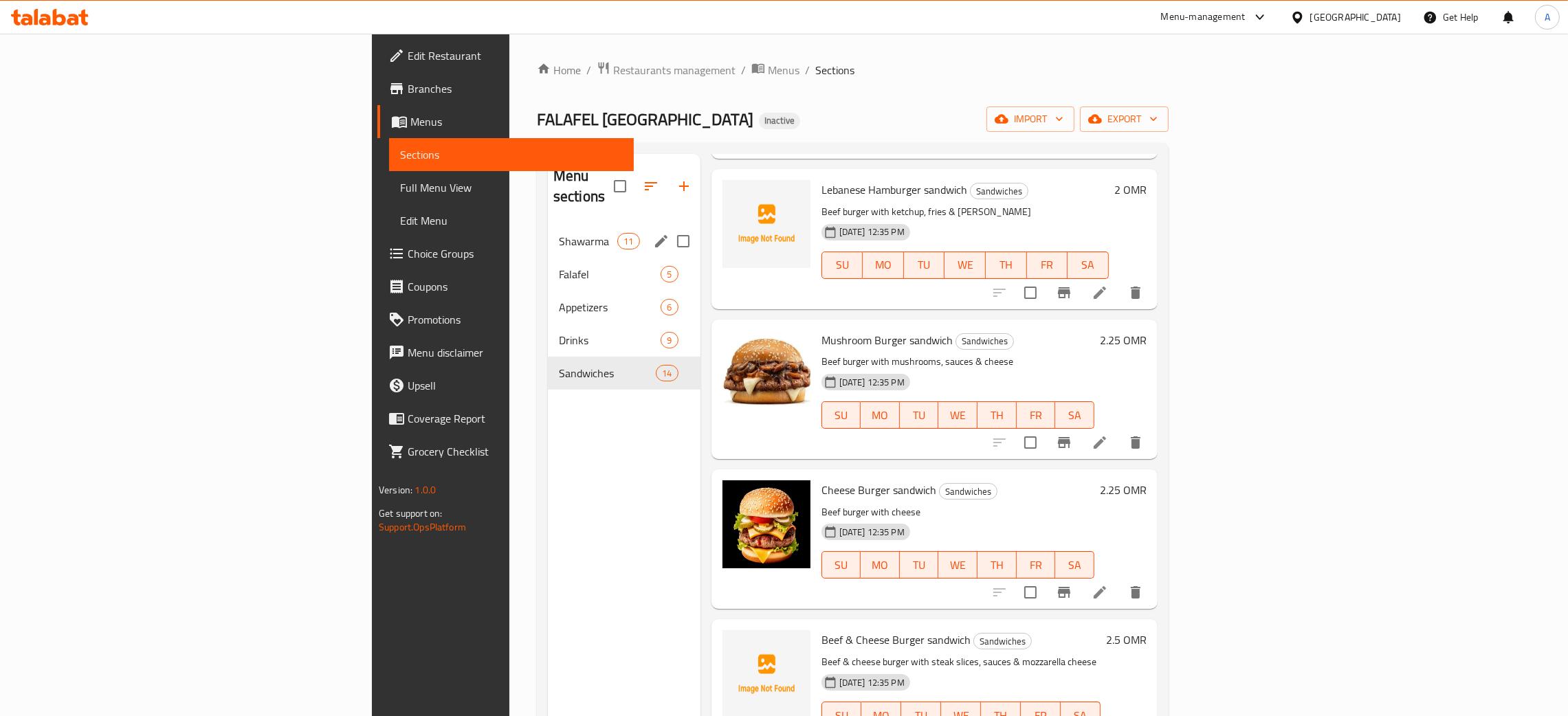
click at [559, 233] on span "Shawarma" at bounding box center [588, 241] width 58 height 17
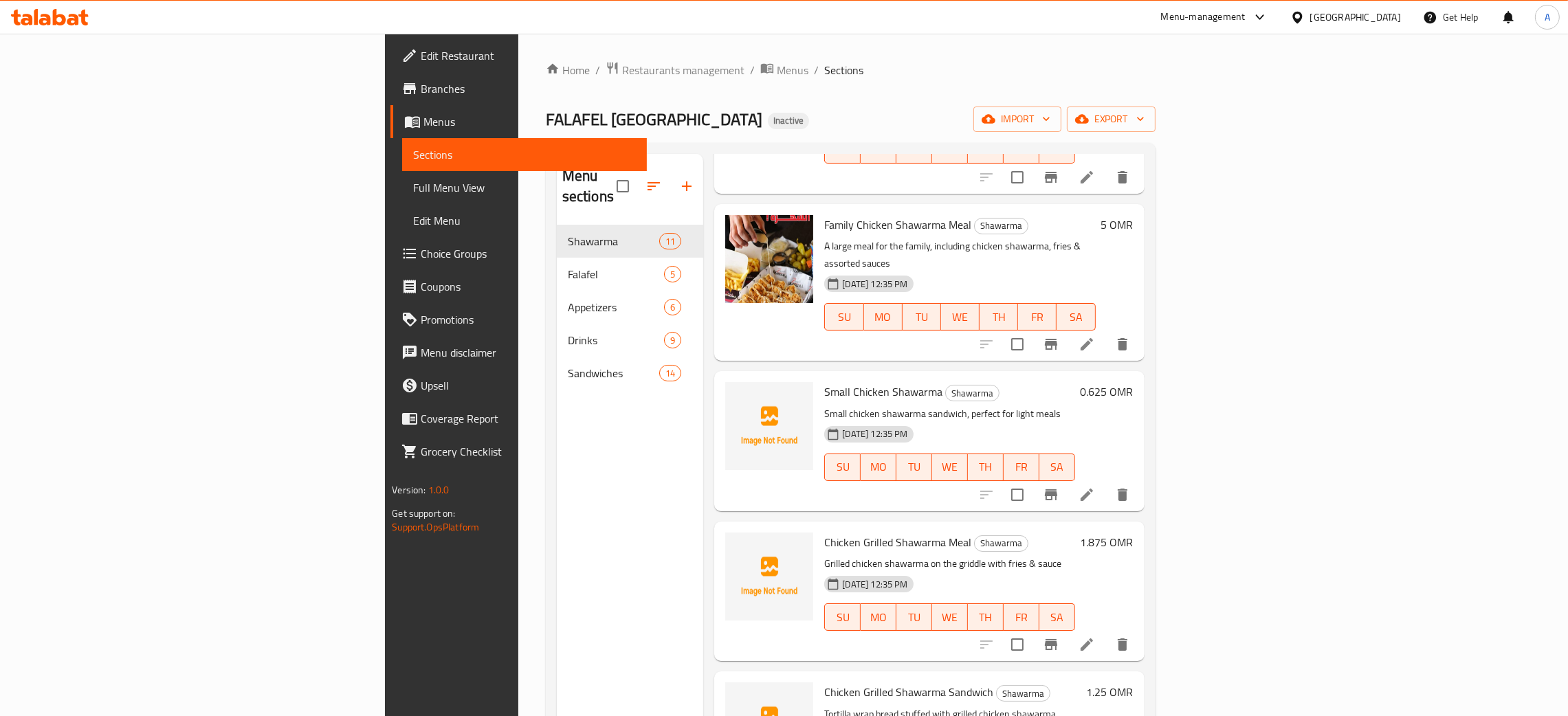
scroll to position [865, 0]
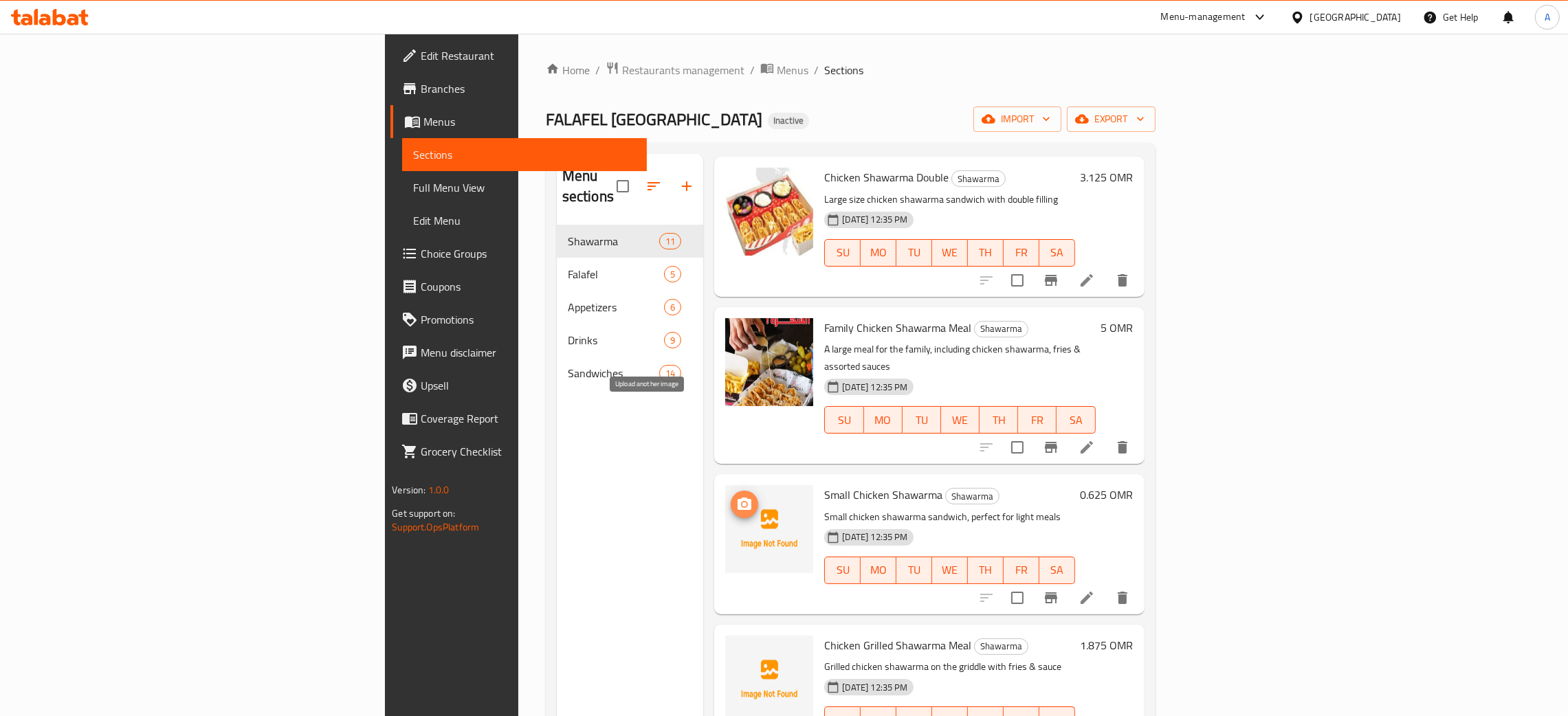
click at [737, 496] on icon "upload picture" at bounding box center [745, 505] width 17 height 17
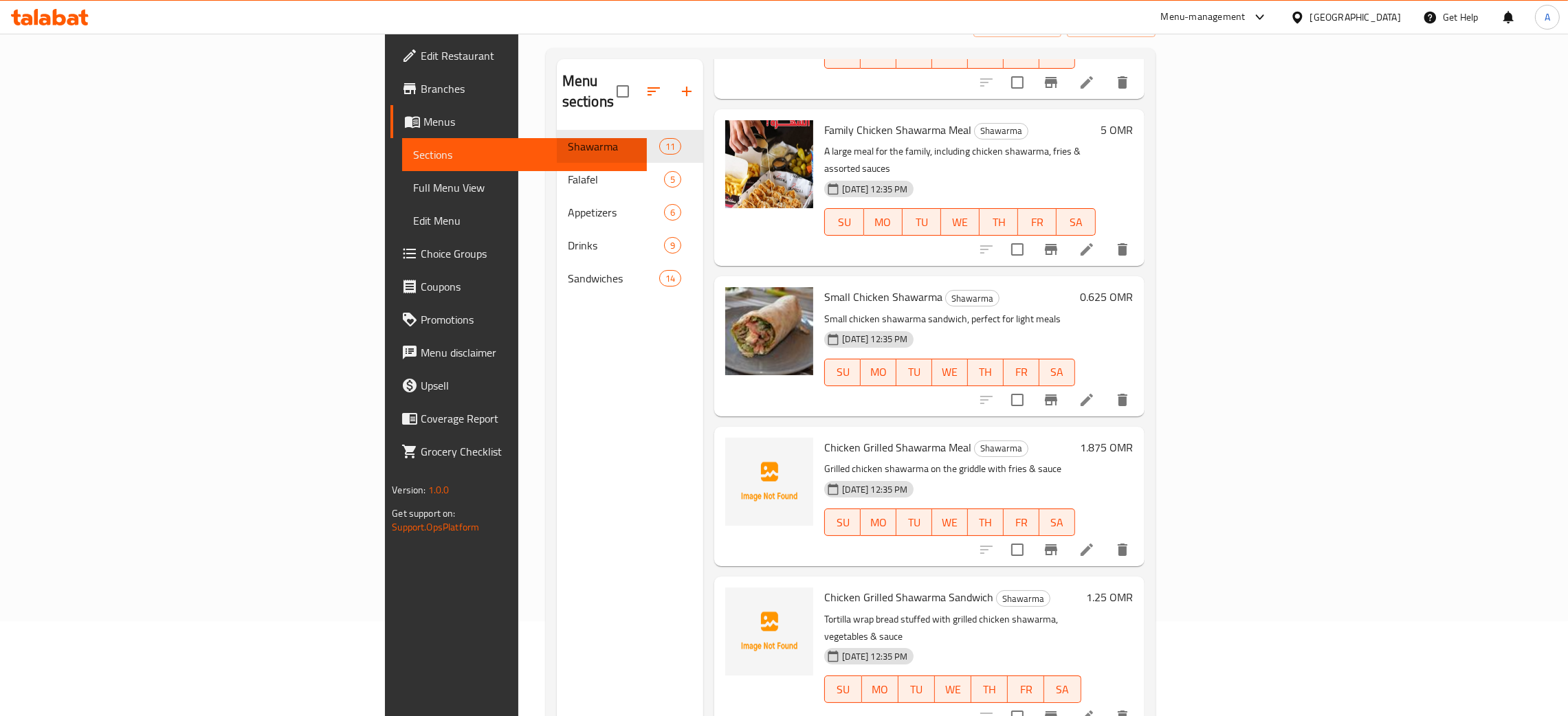
scroll to position [0, 0]
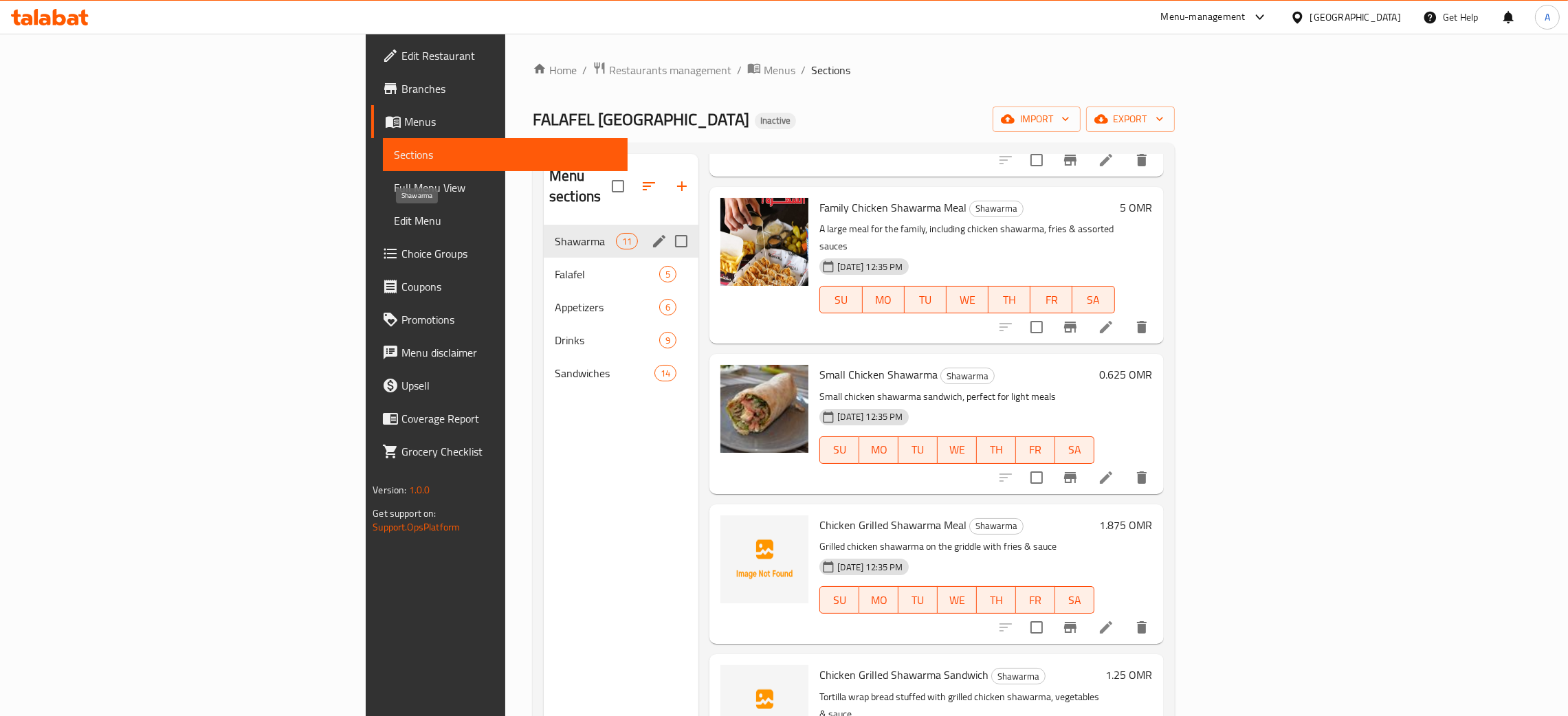
click at [544, 225] on div "Shawarma 11" at bounding box center [621, 241] width 155 height 33
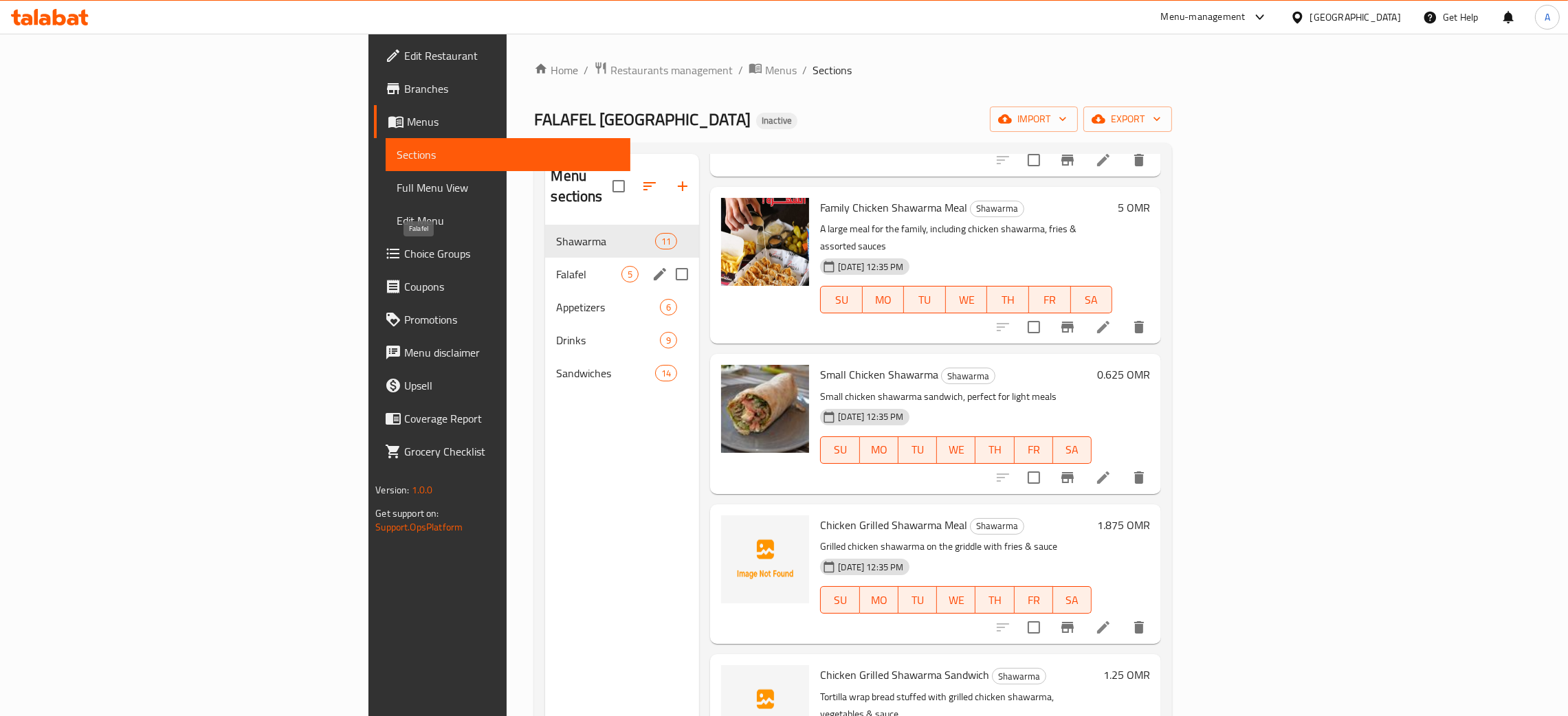
click at [556, 267] on span "Falafel" at bounding box center [589, 275] width 66 height 17
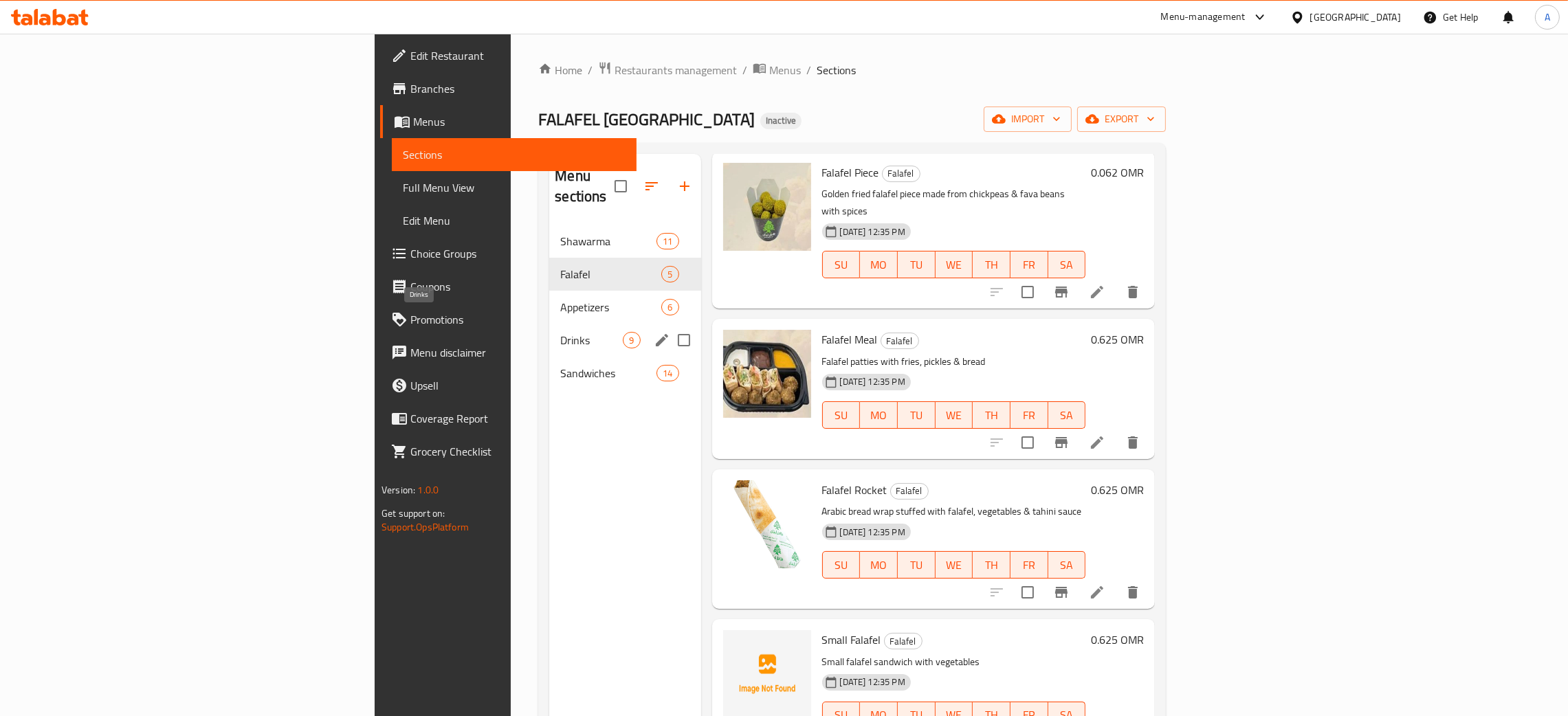
click at [560, 332] on span "Drinks" at bounding box center [591, 341] width 63 height 17
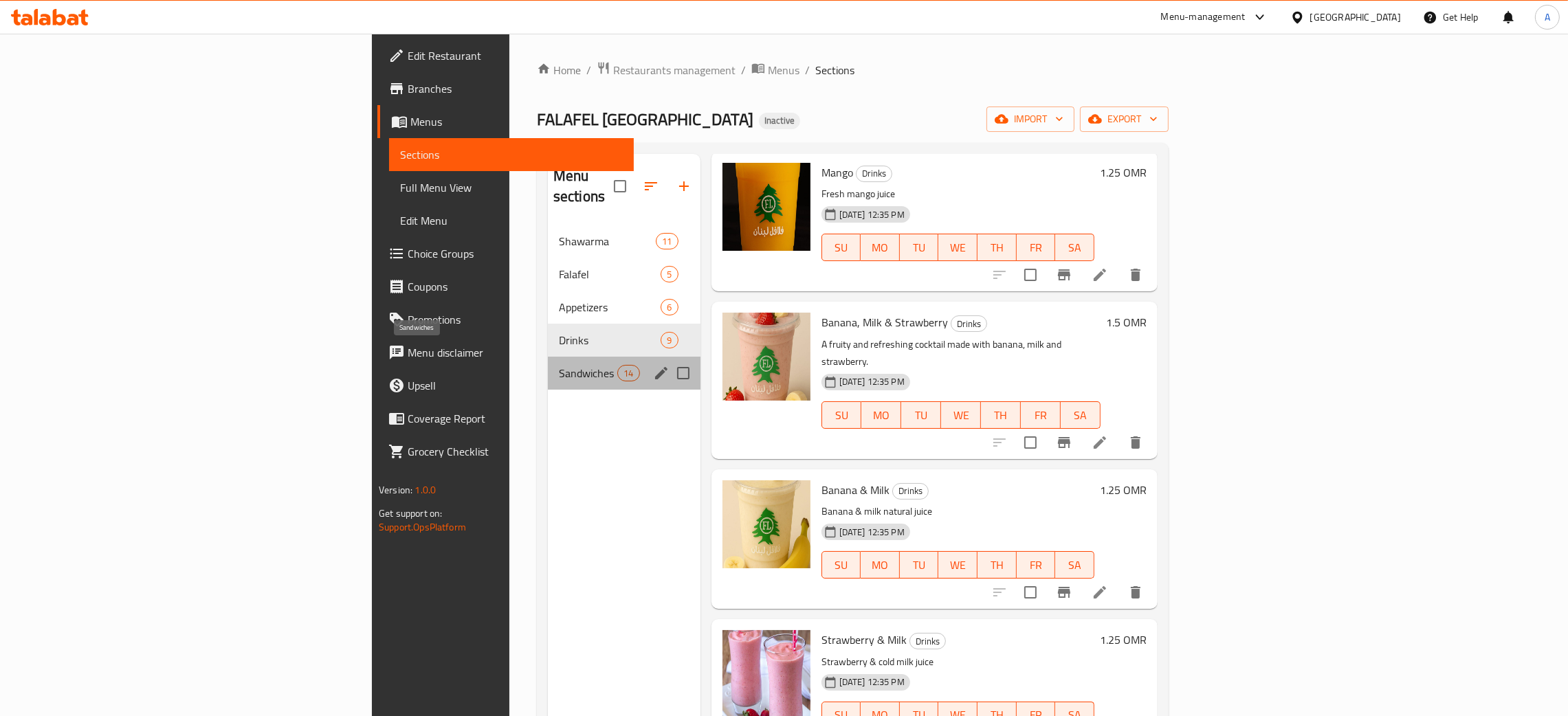
click at [559, 365] on span "Sandwiches" at bounding box center [588, 373] width 58 height 17
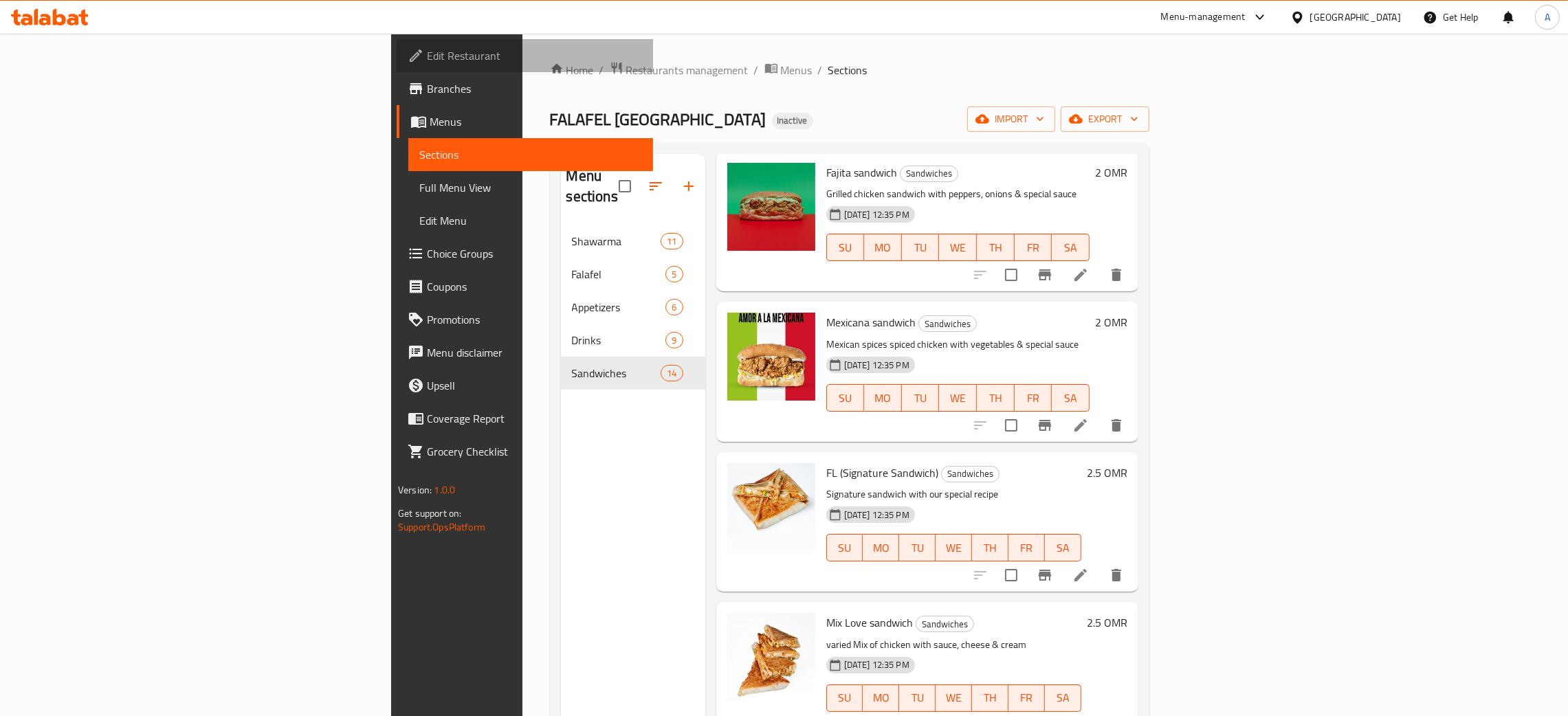
click at [427, 56] on span "Edit Restaurant" at bounding box center [534, 56] width 215 height 17
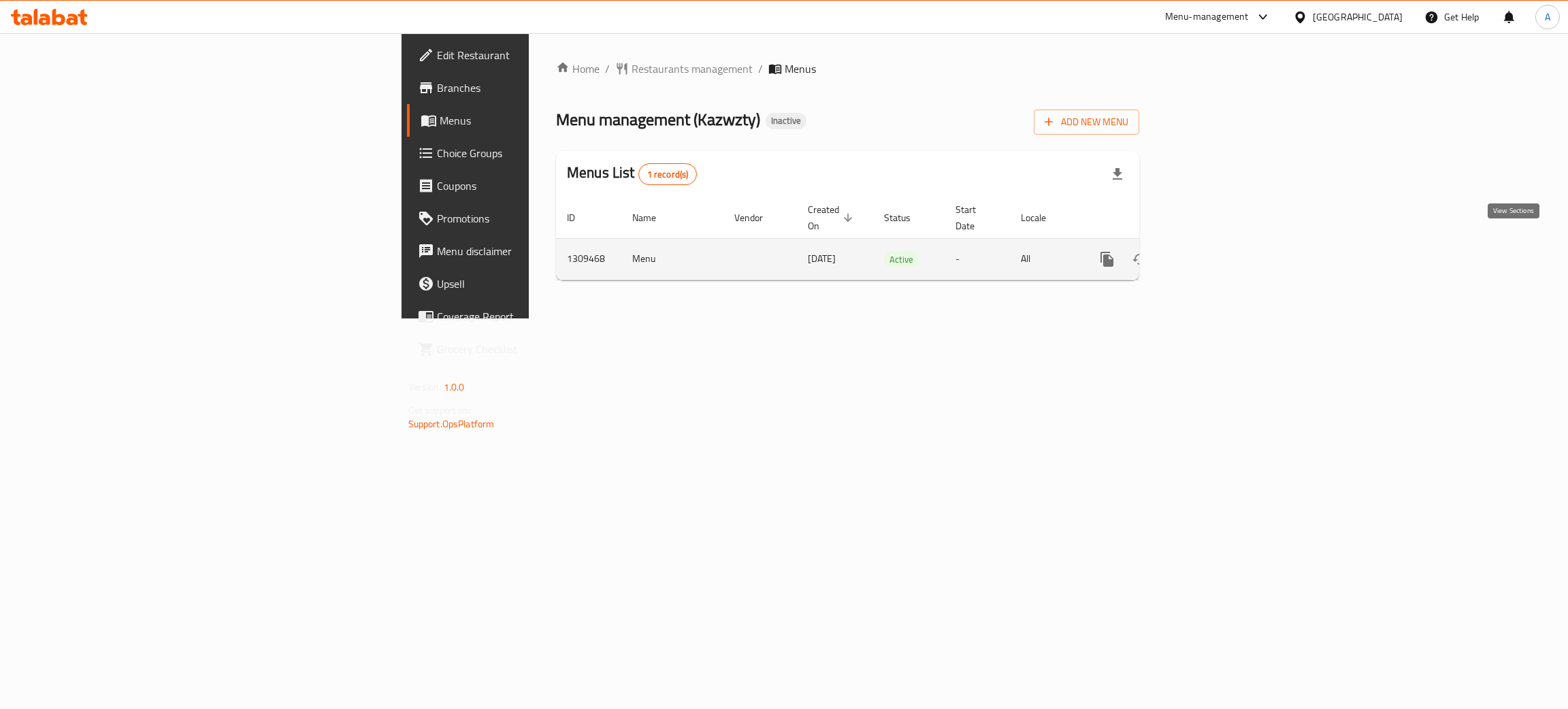
click at [1211, 254] on icon "enhanced table" at bounding box center [1205, 259] width 12 height 12
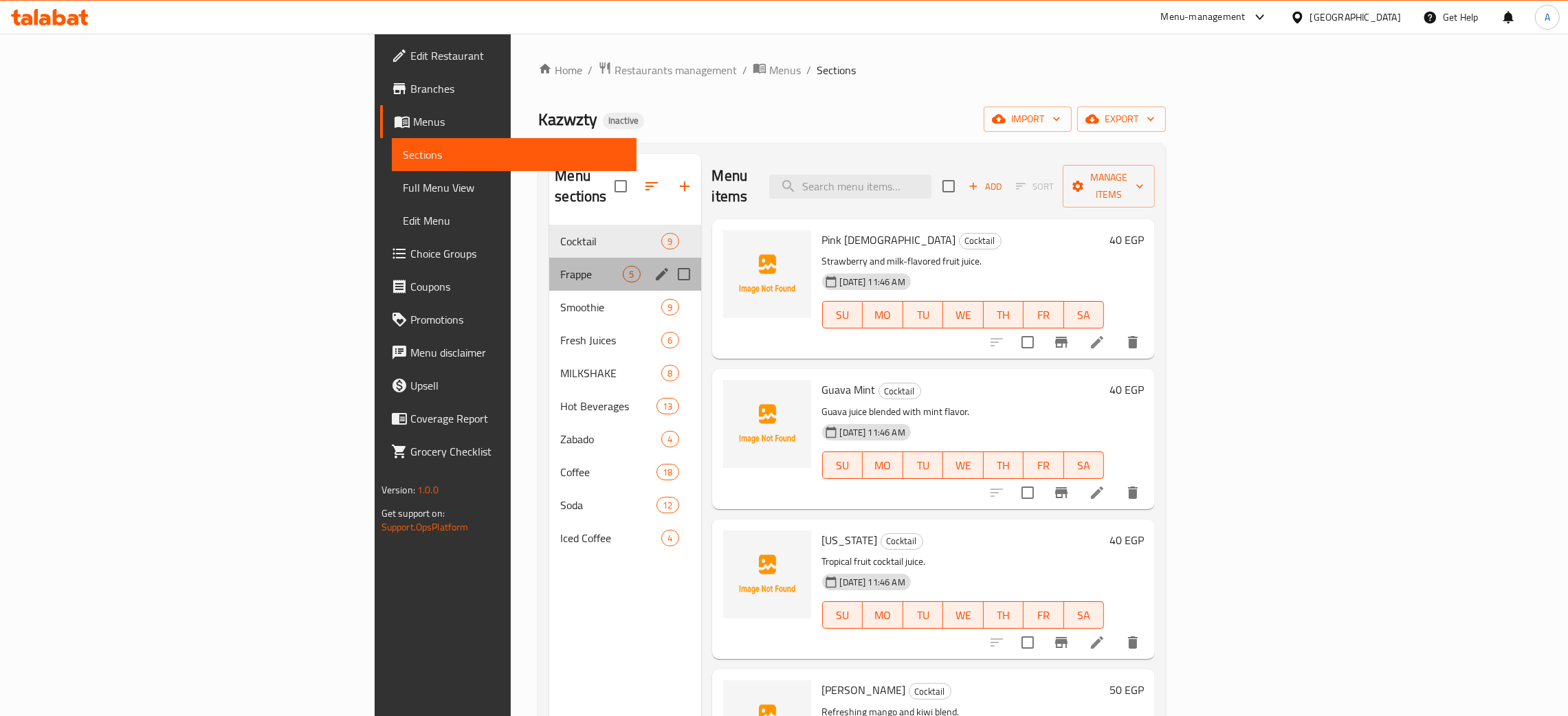
click at [549, 262] on div "Frappe 5" at bounding box center [624, 274] width 151 height 33
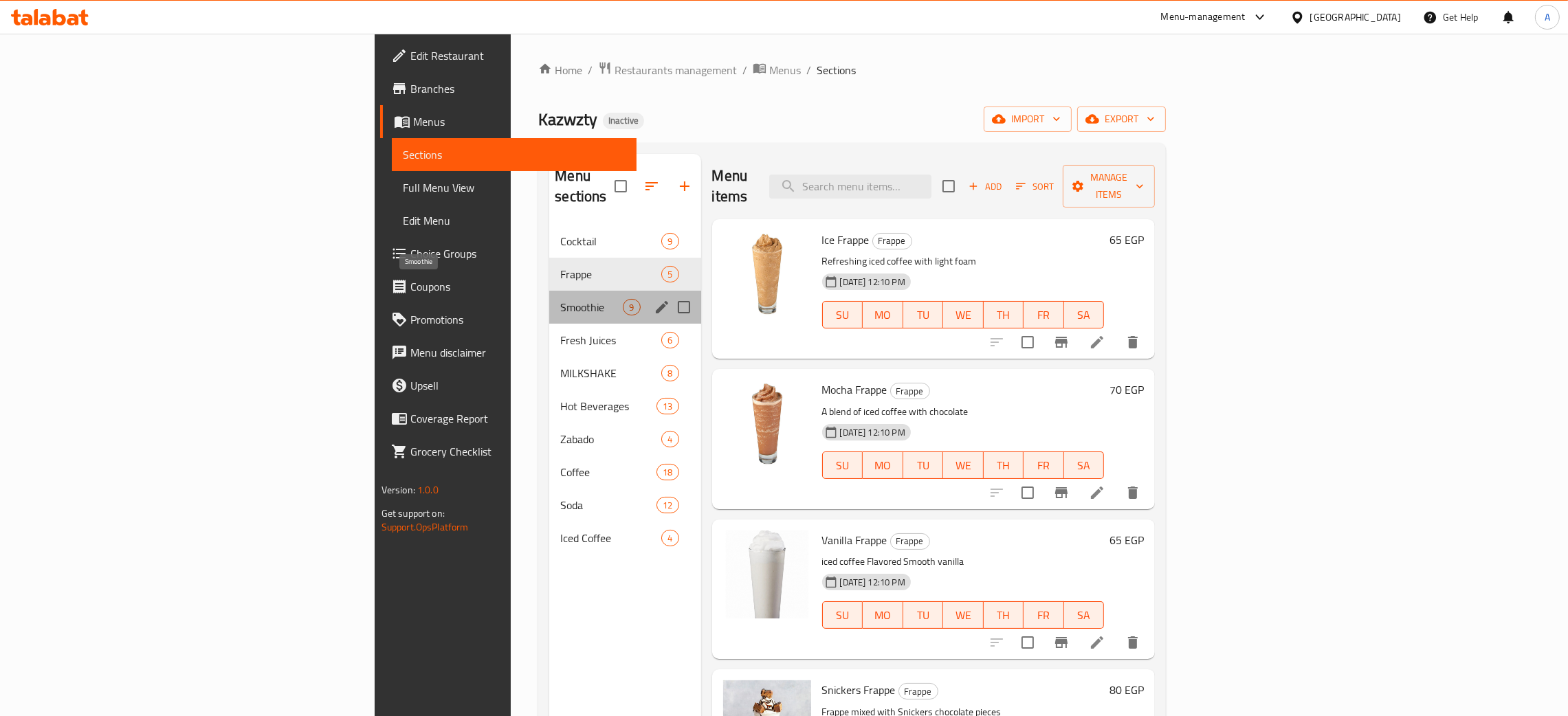
click at [560, 299] on span "Smoothie" at bounding box center [591, 308] width 63 height 17
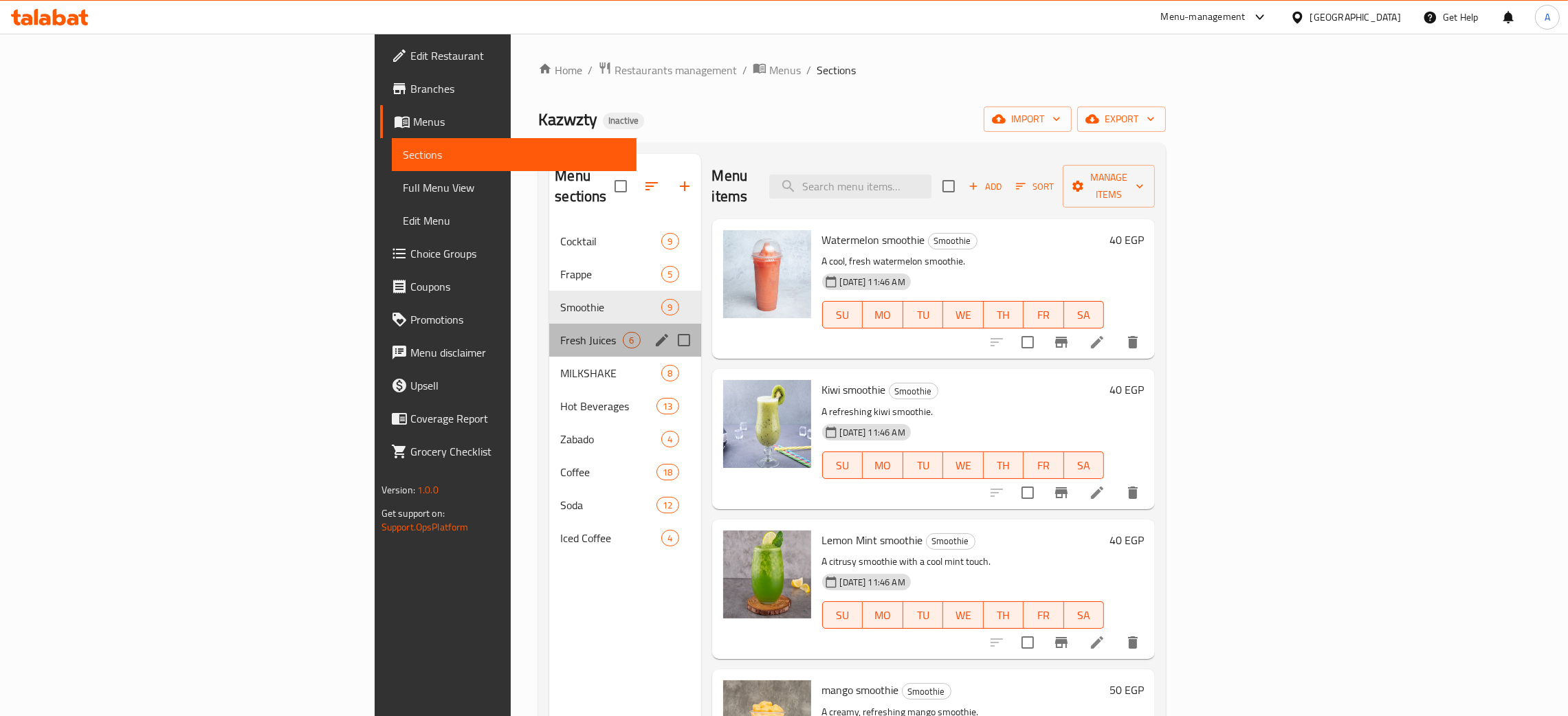
click at [549, 324] on div "Fresh Juices 6" at bounding box center [624, 340] width 151 height 33
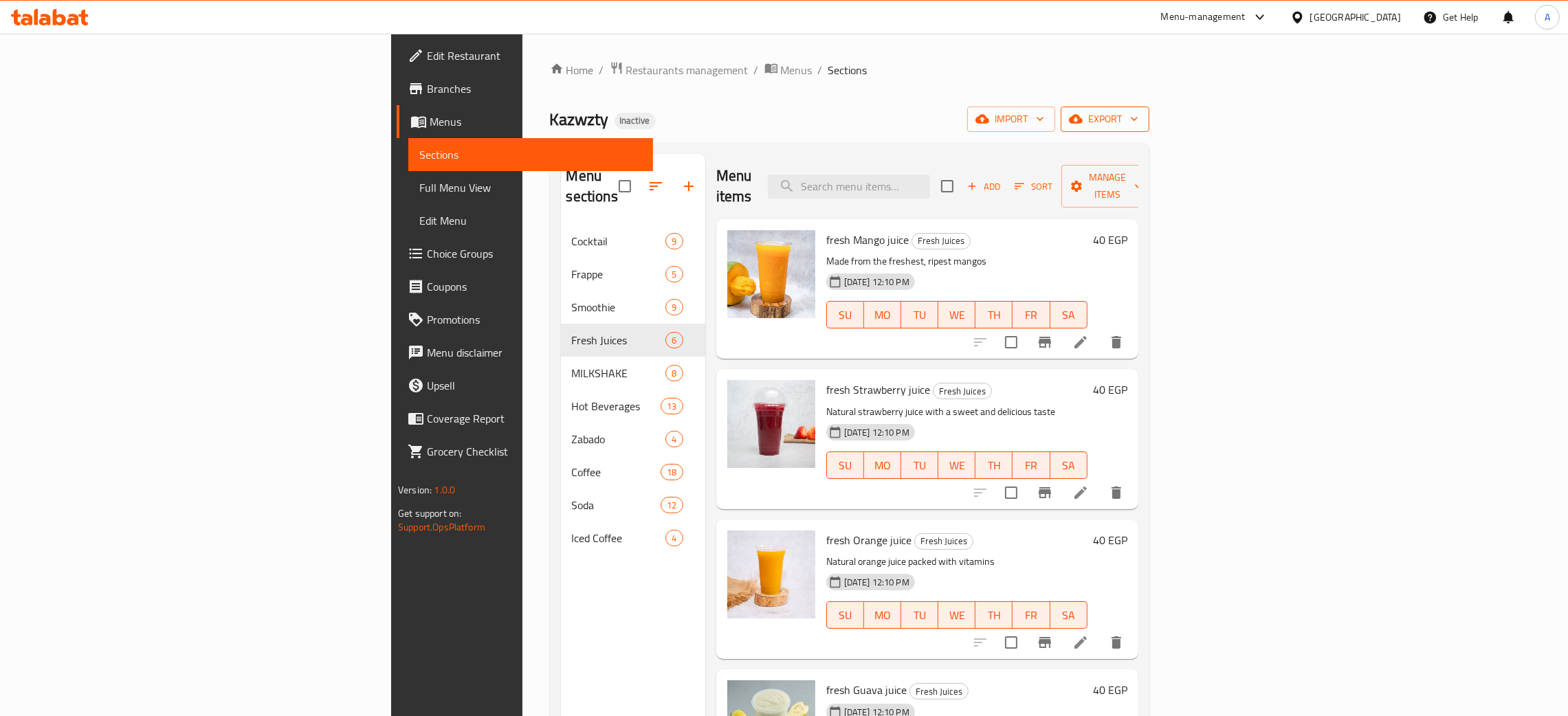
click at [1141, 118] on icon "button" at bounding box center [1134, 118] width 14 height 14
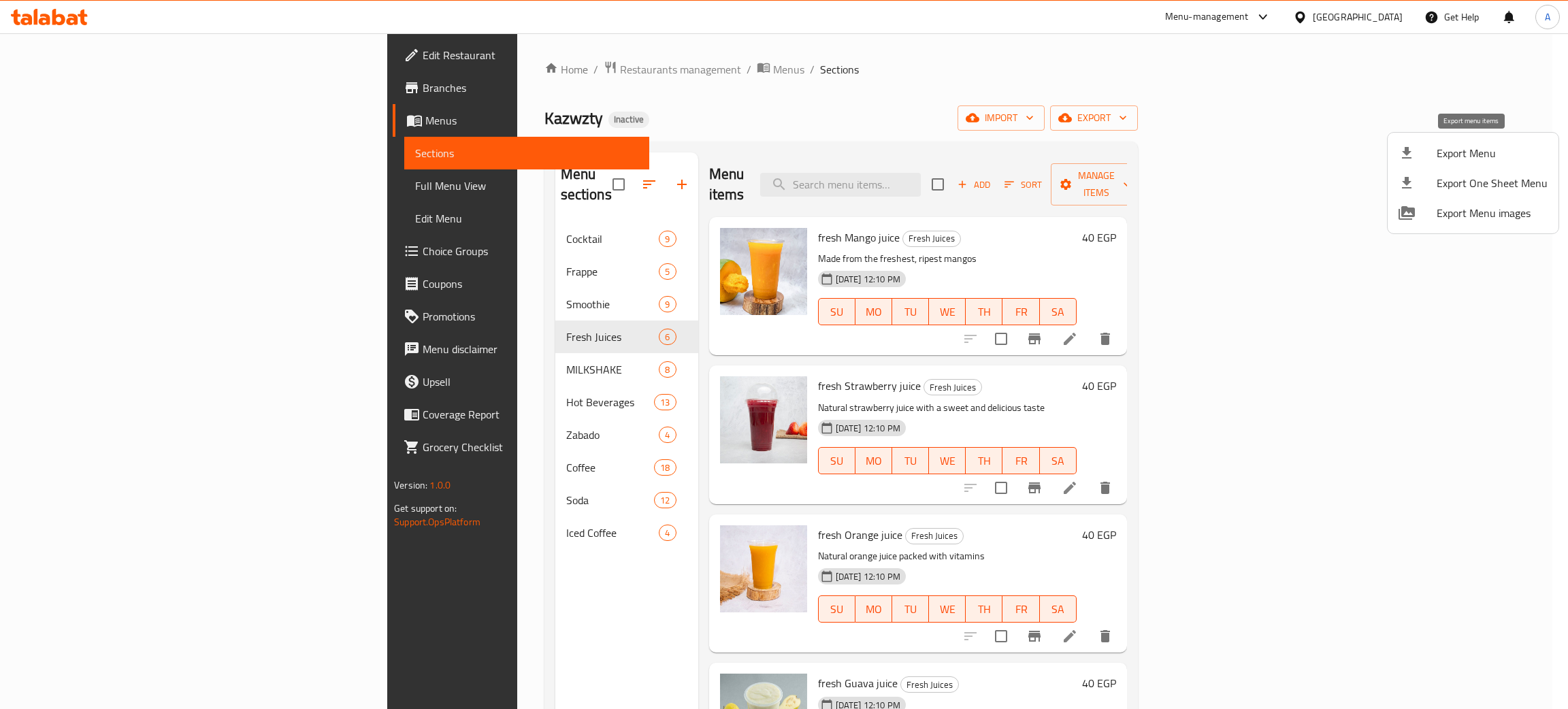
click at [1453, 149] on span "Export Menu" at bounding box center [1492, 153] width 111 height 17
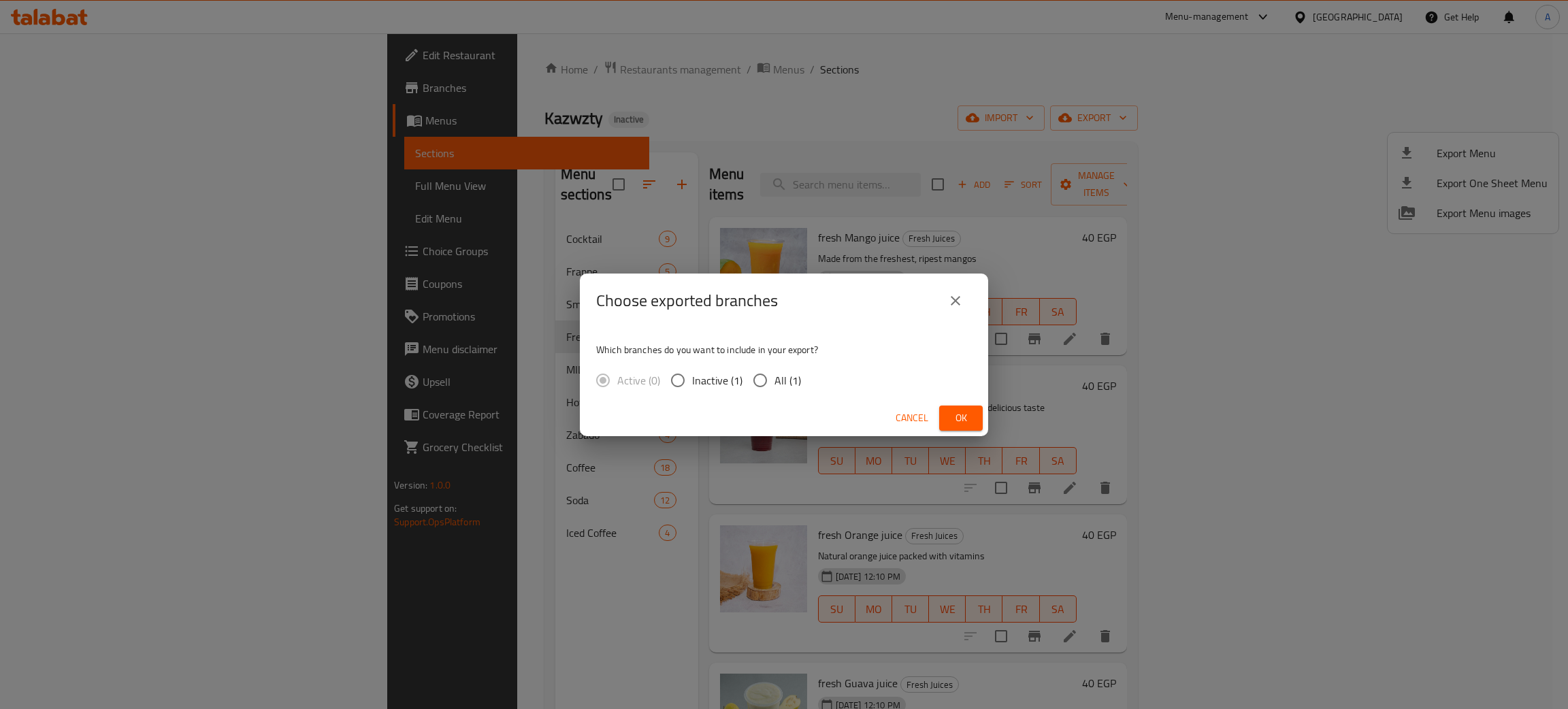
click at [973, 414] on button "Ok" at bounding box center [960, 418] width 44 height 25
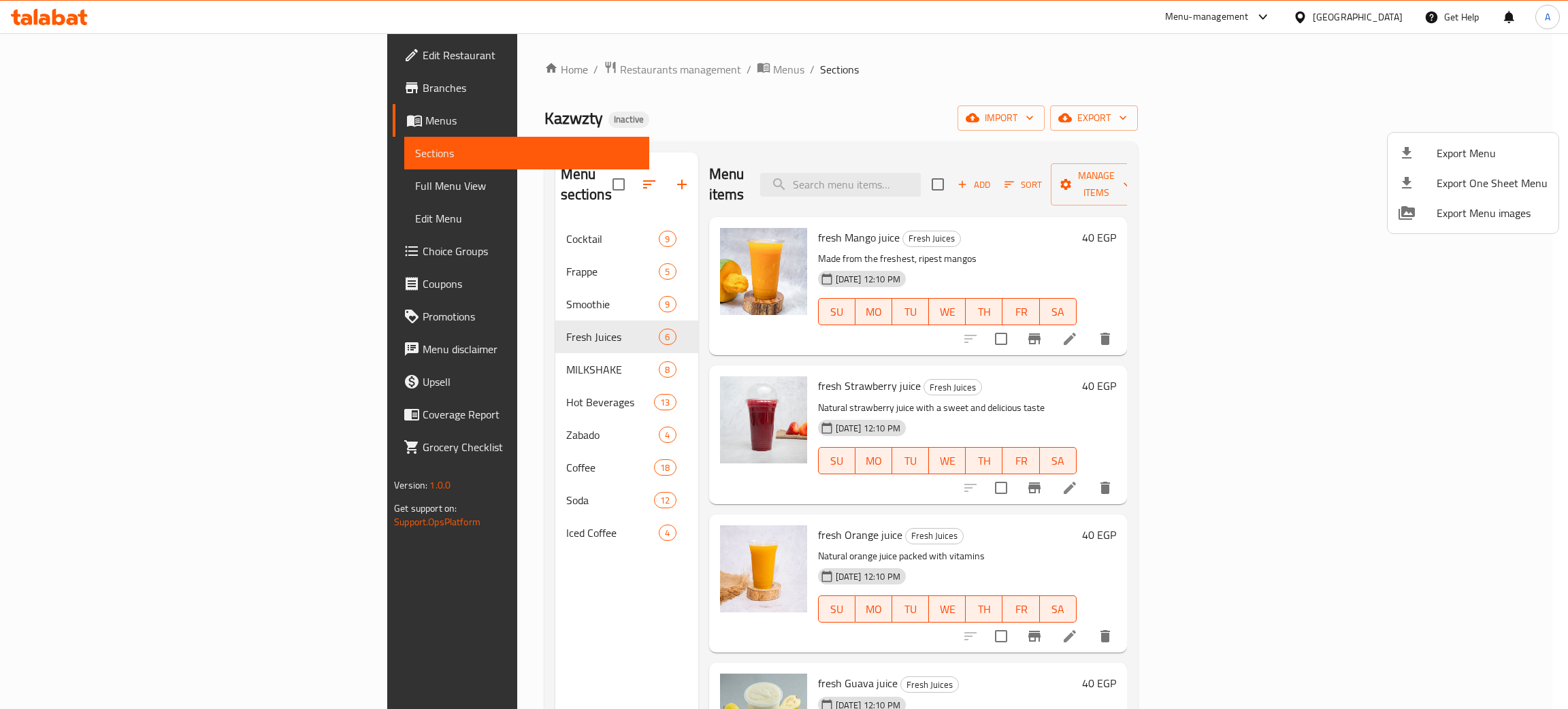
click at [72, 44] on div at bounding box center [784, 354] width 1568 height 709
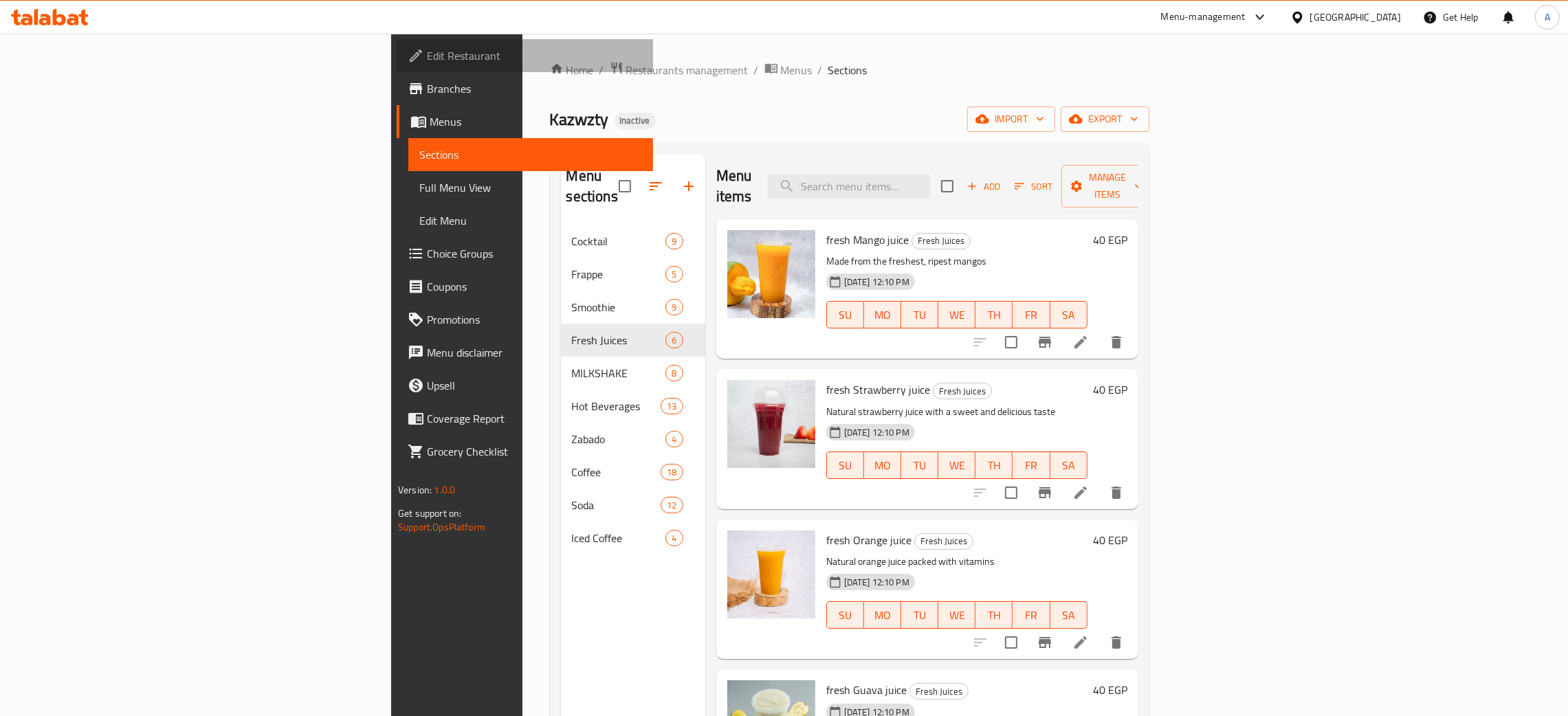
click at [427, 53] on span "Edit Restaurant" at bounding box center [534, 56] width 215 height 17
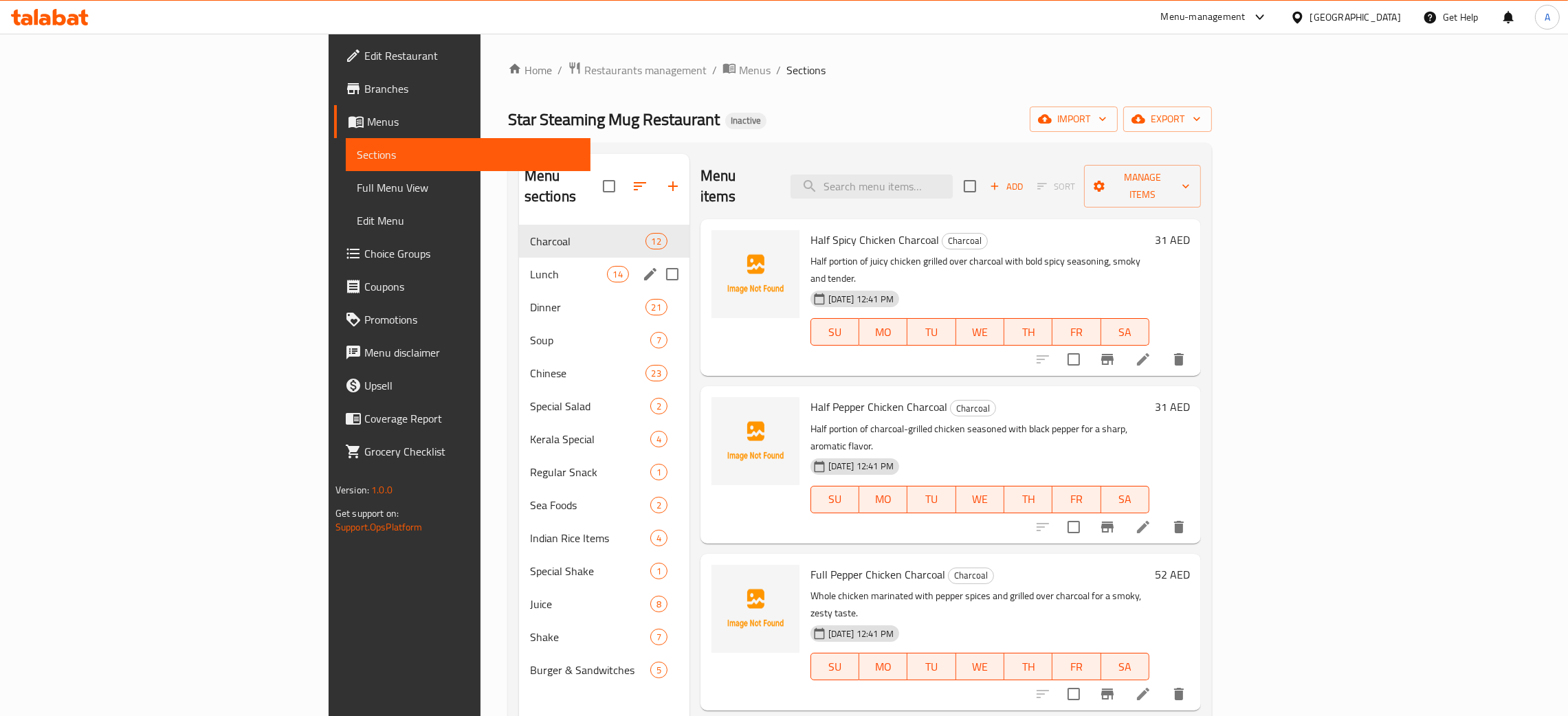
click at [519, 258] on div "Lunch 14" at bounding box center [604, 274] width 171 height 33
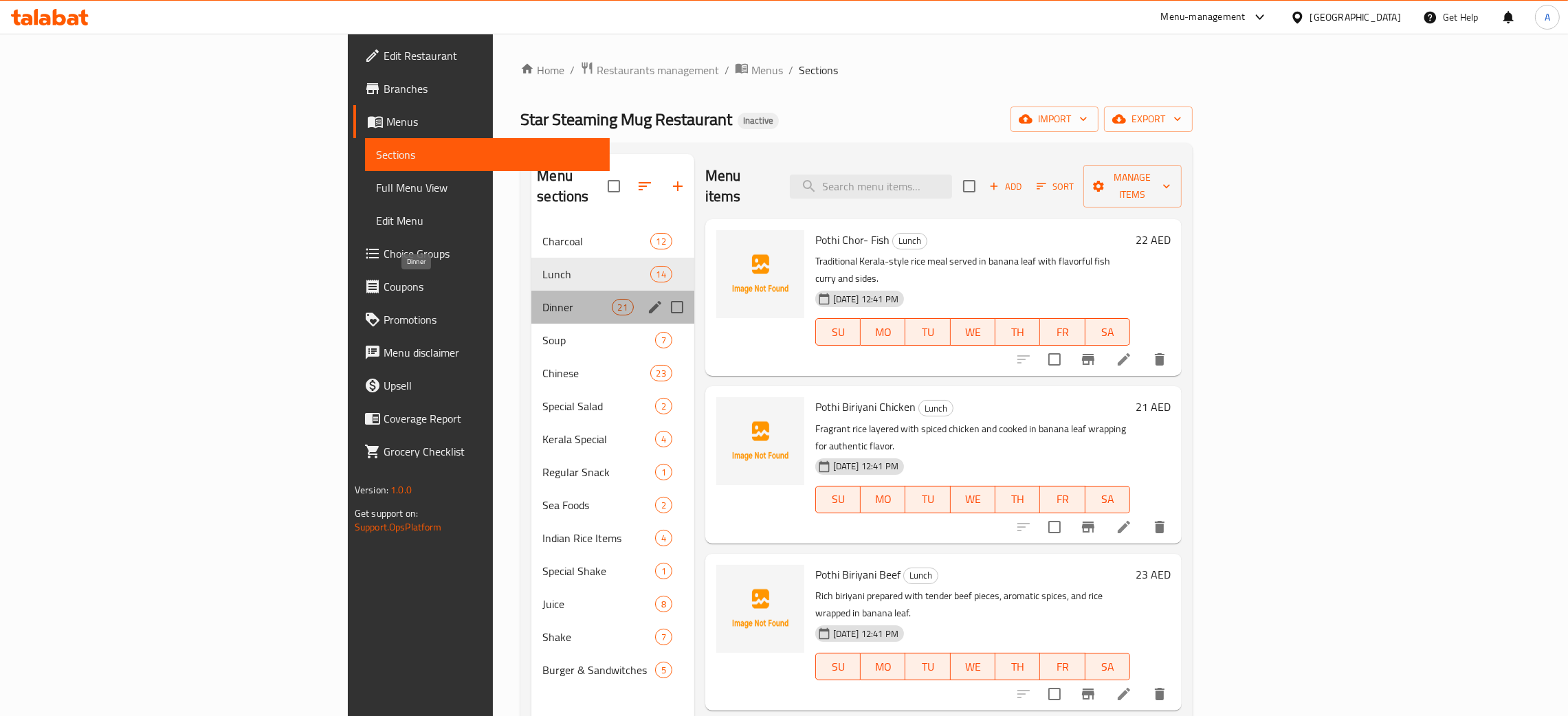
click at [542, 299] on span "Dinner" at bounding box center [576, 308] width 69 height 17
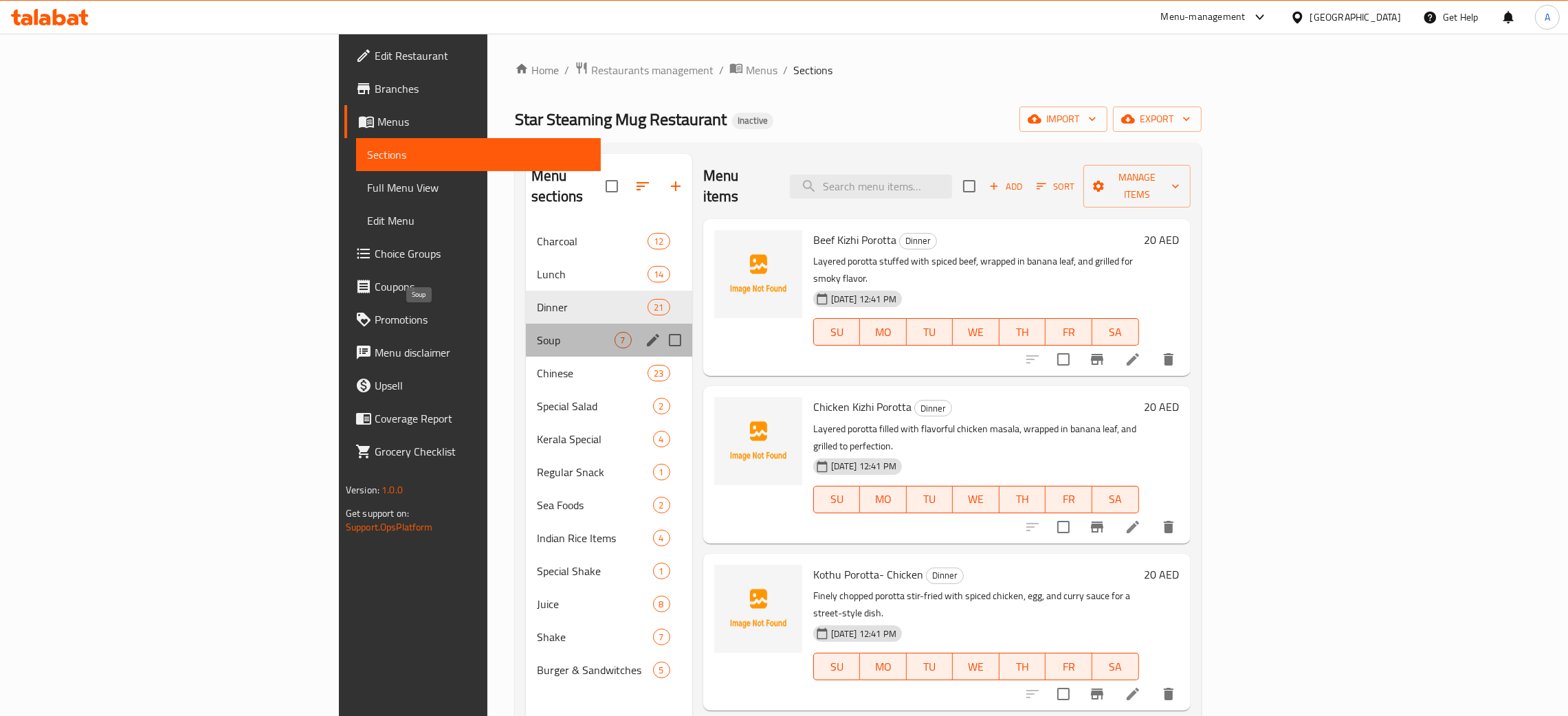
click at [537, 332] on span "Soup" at bounding box center [575, 341] width 77 height 17
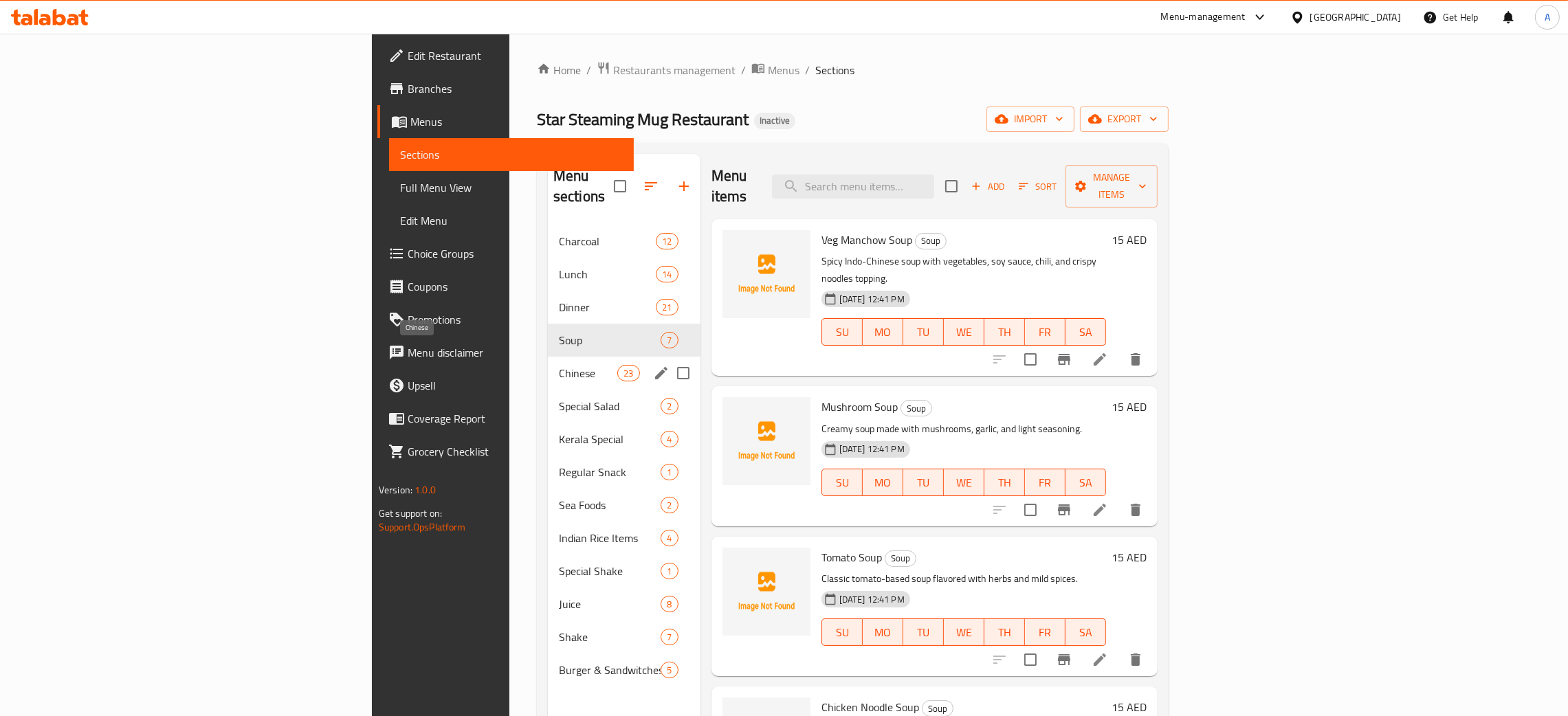
click at [559, 365] on span "Chinese" at bounding box center [588, 373] width 58 height 17
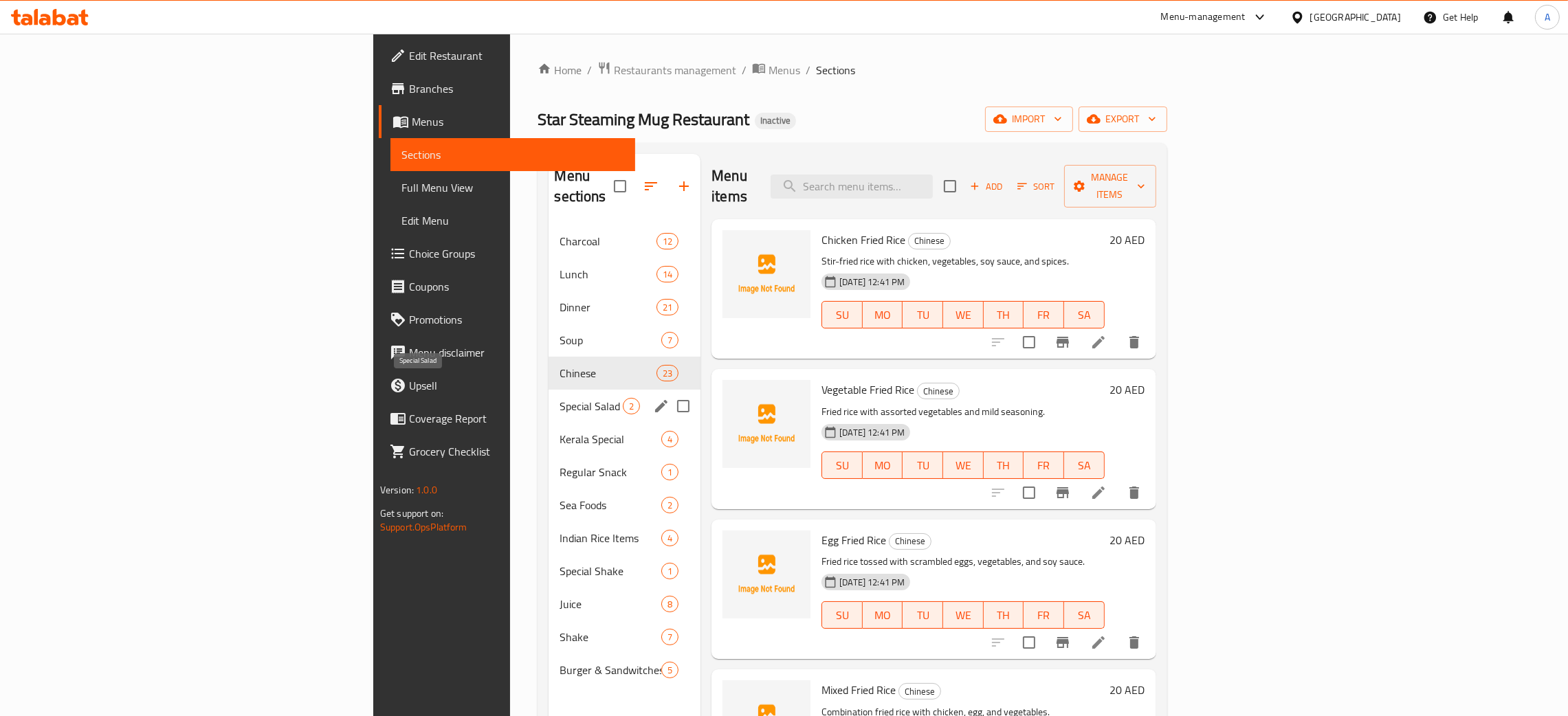
click at [559, 398] on span "Special Salad" at bounding box center [590, 406] width 63 height 17
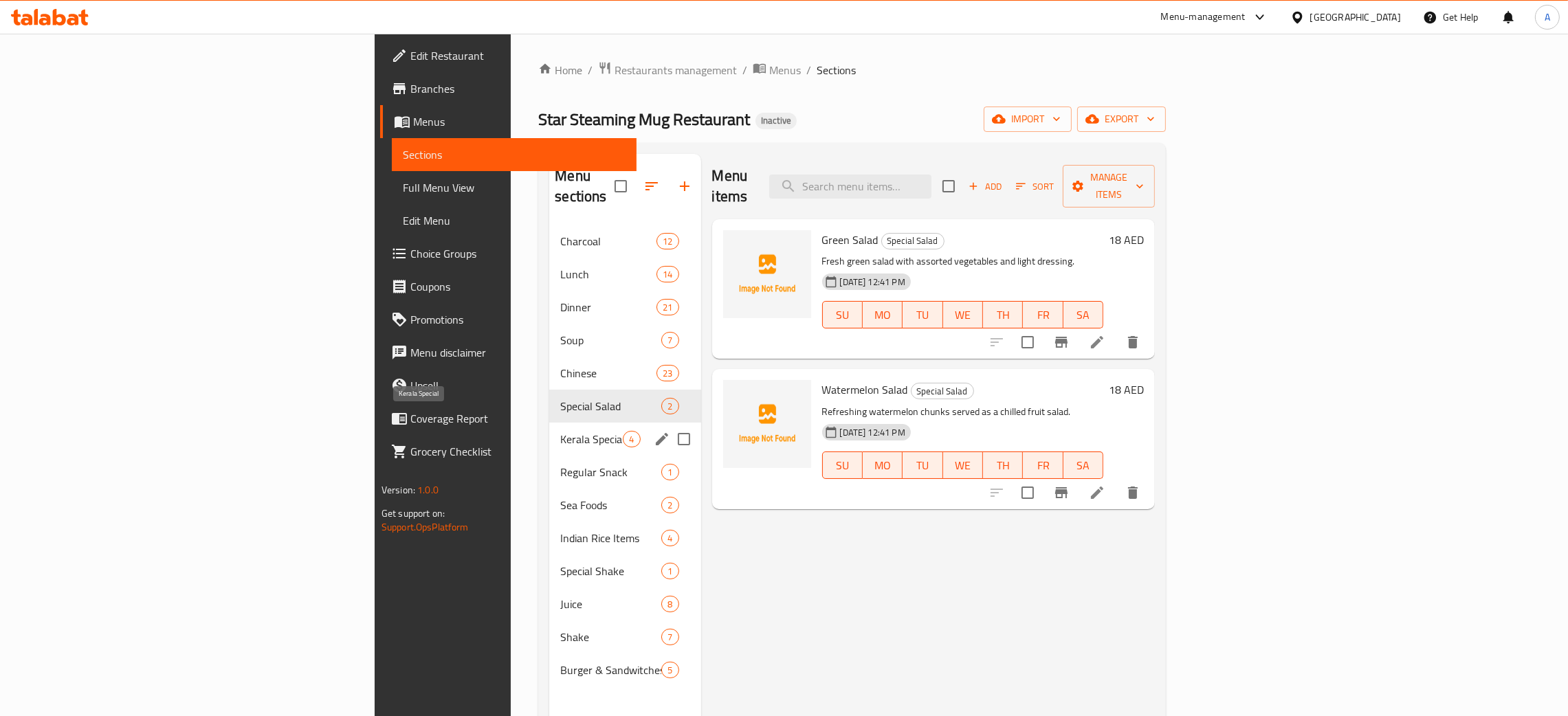
click at [560, 431] on span "Kerala Special" at bounding box center [591, 439] width 63 height 17
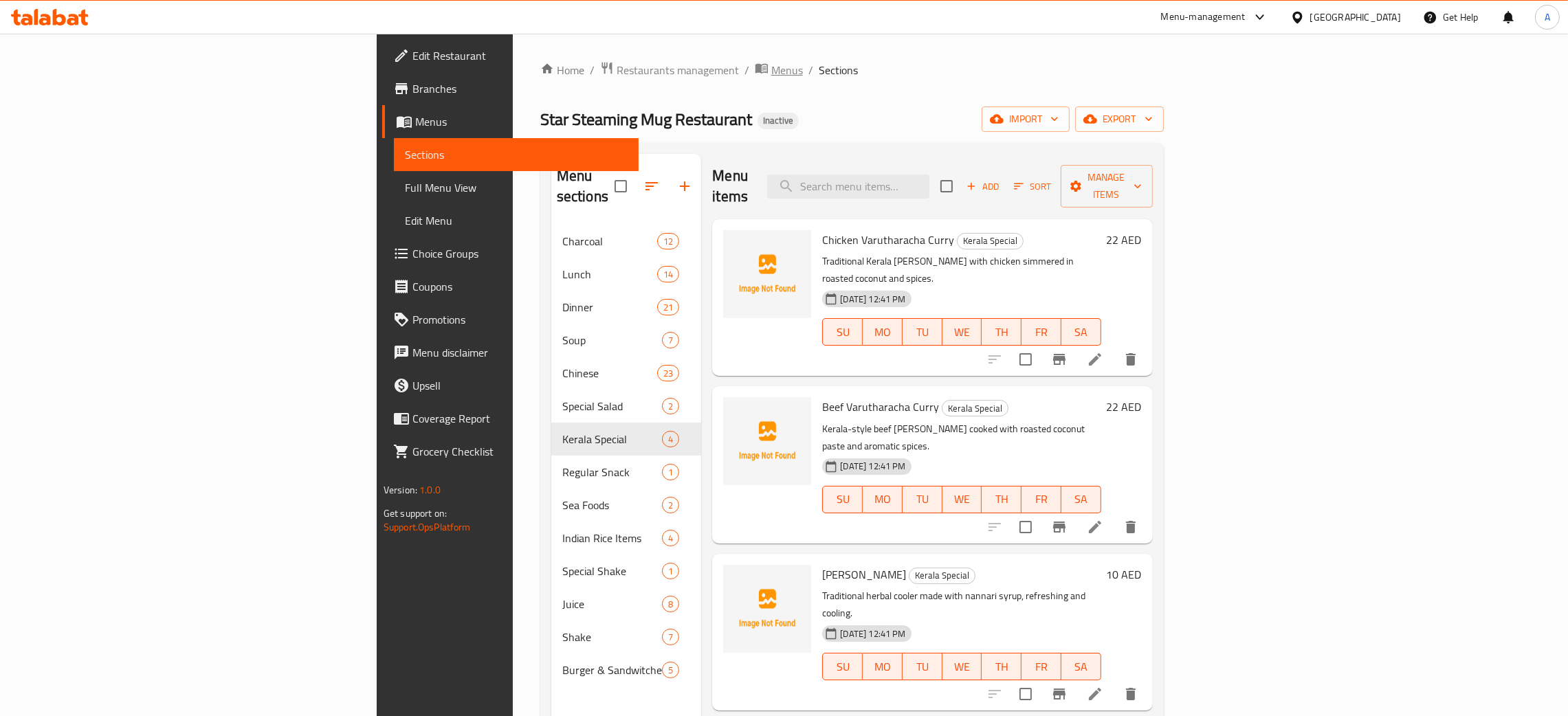
click at [771, 69] on span "Menus" at bounding box center [787, 70] width 32 height 17
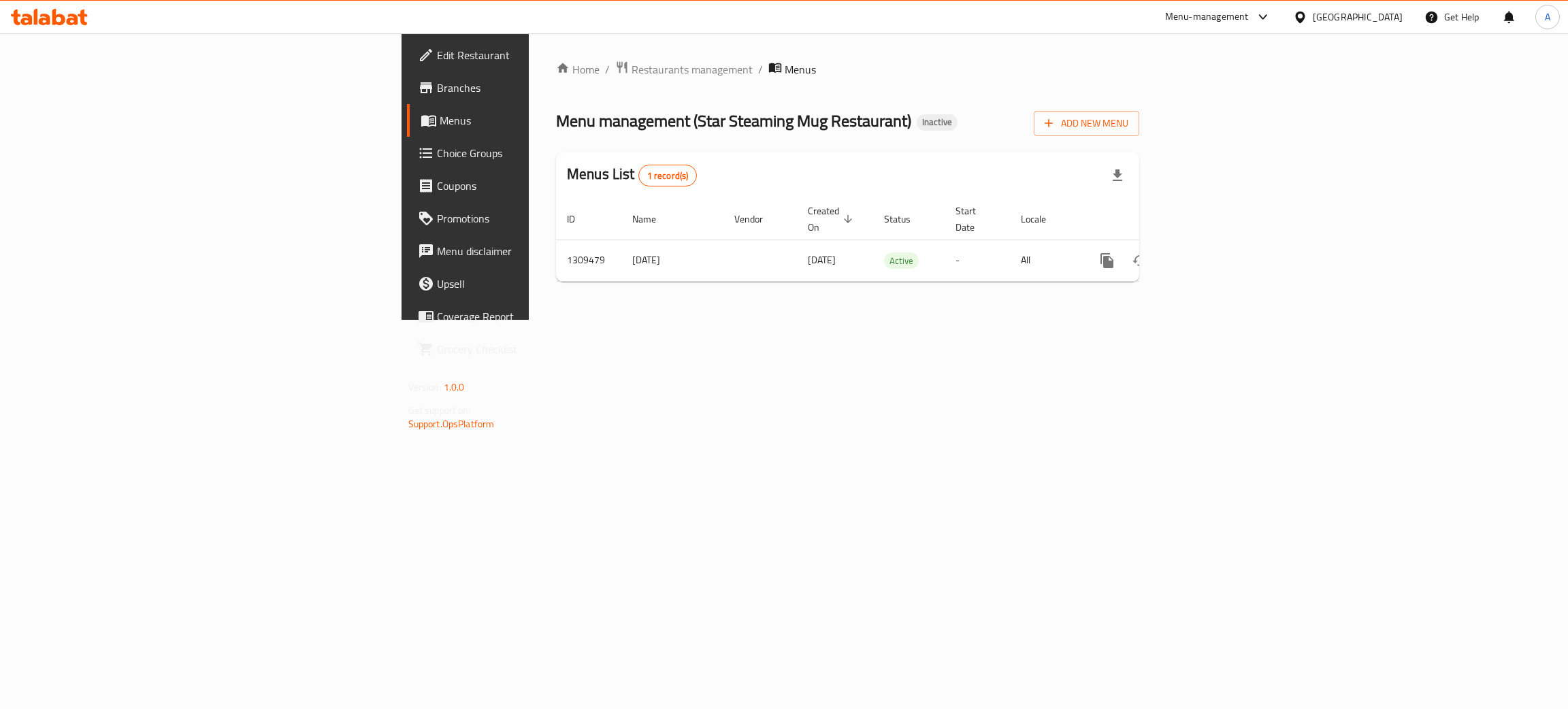
click at [55, 21] on icon at bounding box center [59, 18] width 13 height 17
